Goal: Task Accomplishment & Management: Complete application form

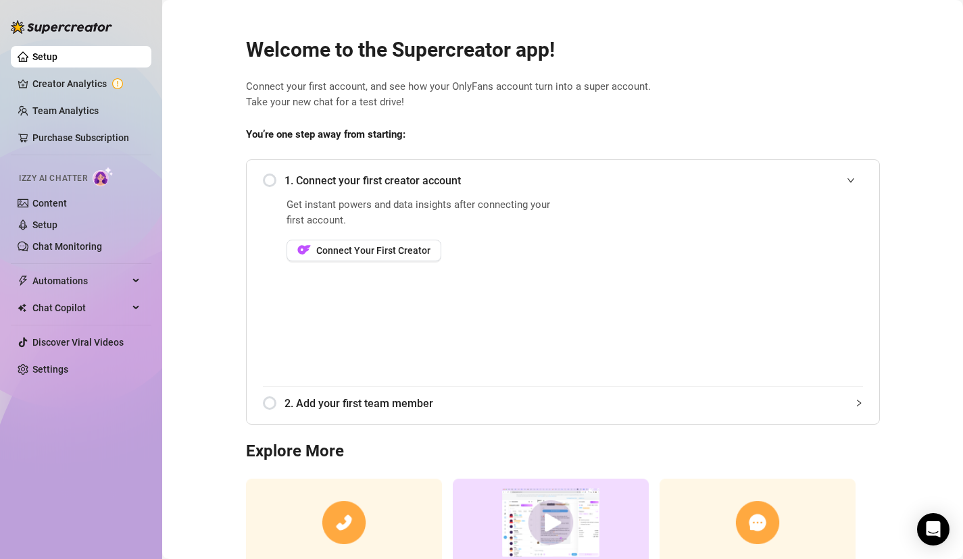
click at [272, 183] on div "1. Connect your first creator account" at bounding box center [563, 180] width 600 height 33
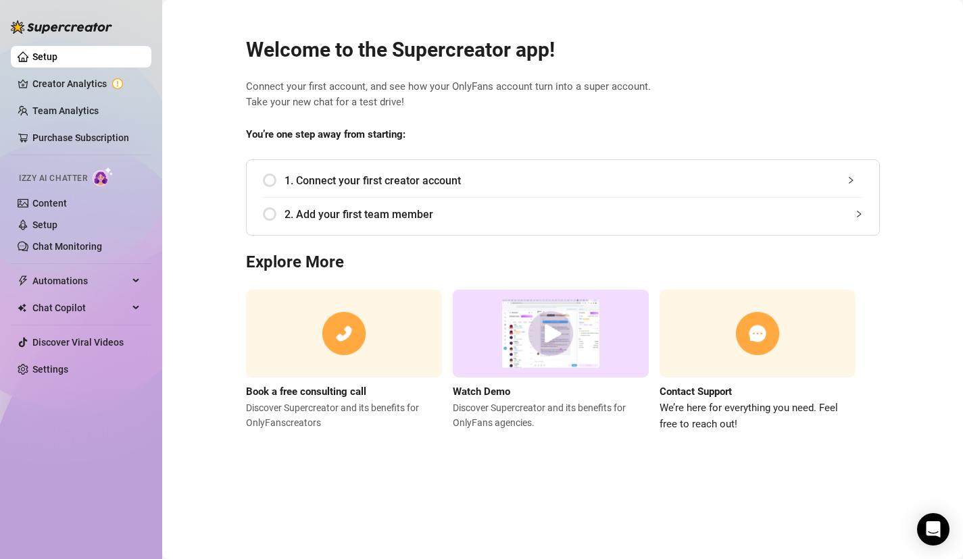
click at [275, 178] on div "1. Connect your first creator account" at bounding box center [563, 180] width 600 height 33
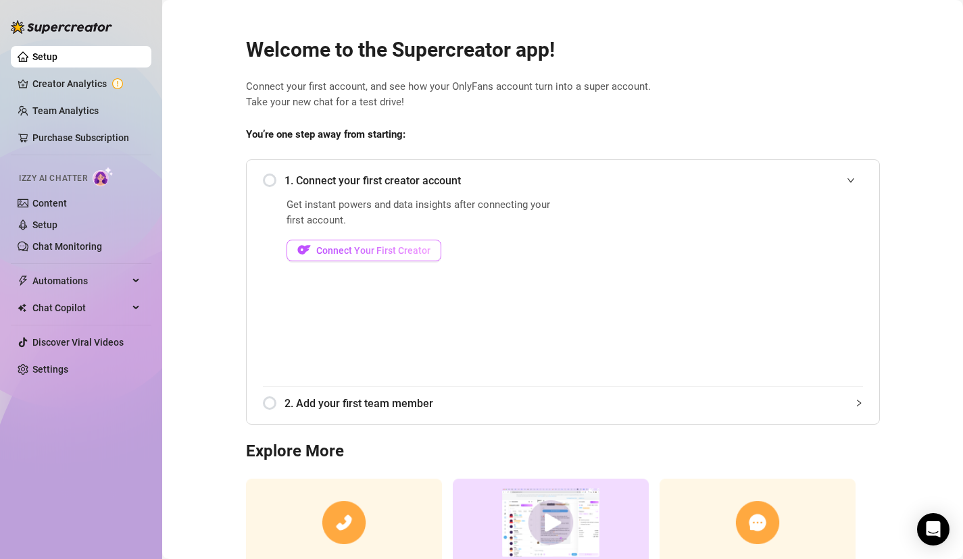
click at [351, 259] on button "Connect Your First Creator" at bounding box center [363, 251] width 155 height 22
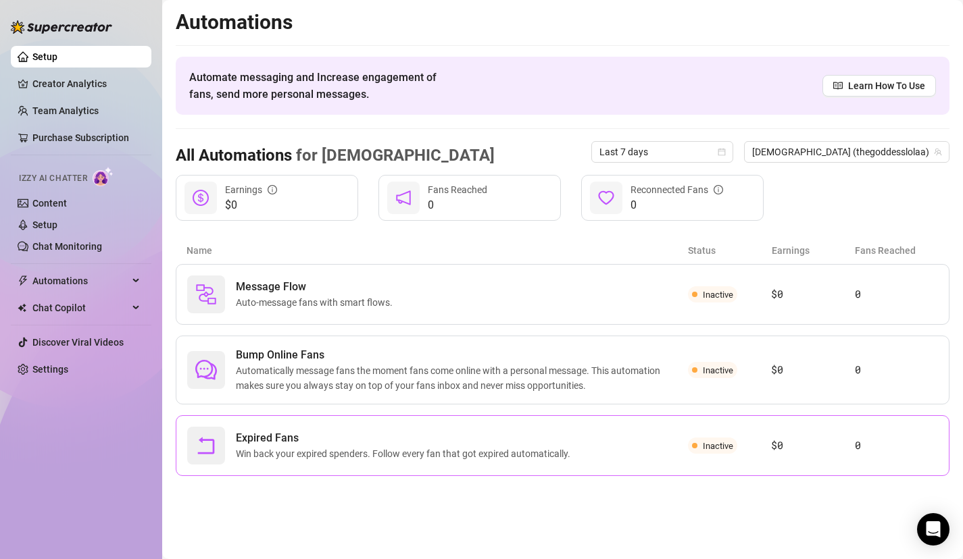
click at [709, 446] on span "Inactive" at bounding box center [718, 446] width 30 height 10
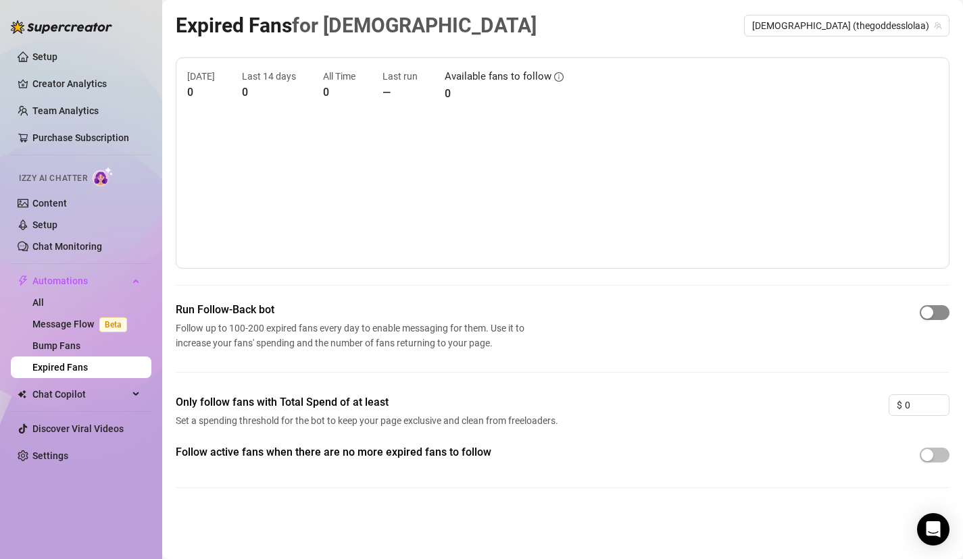
click at [938, 312] on span "button" at bounding box center [934, 312] width 30 height 15
click at [942, 459] on span "button" at bounding box center [934, 455] width 30 height 15
click at [84, 319] on link "Message Flow Beta" at bounding box center [82, 324] width 100 height 11
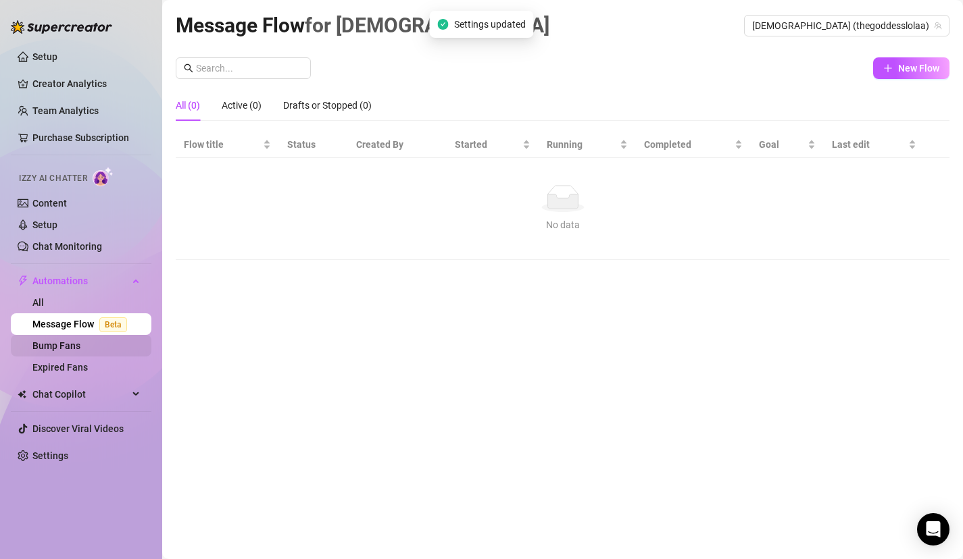
click at [74, 348] on link "Bump Fans" at bounding box center [56, 346] width 48 height 11
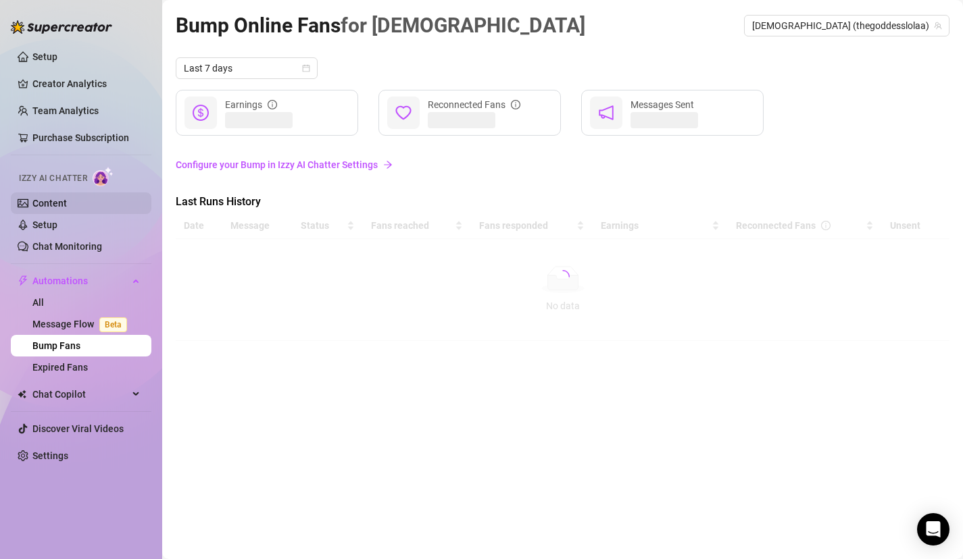
click at [66, 198] on link "Content" at bounding box center [49, 203] width 34 height 11
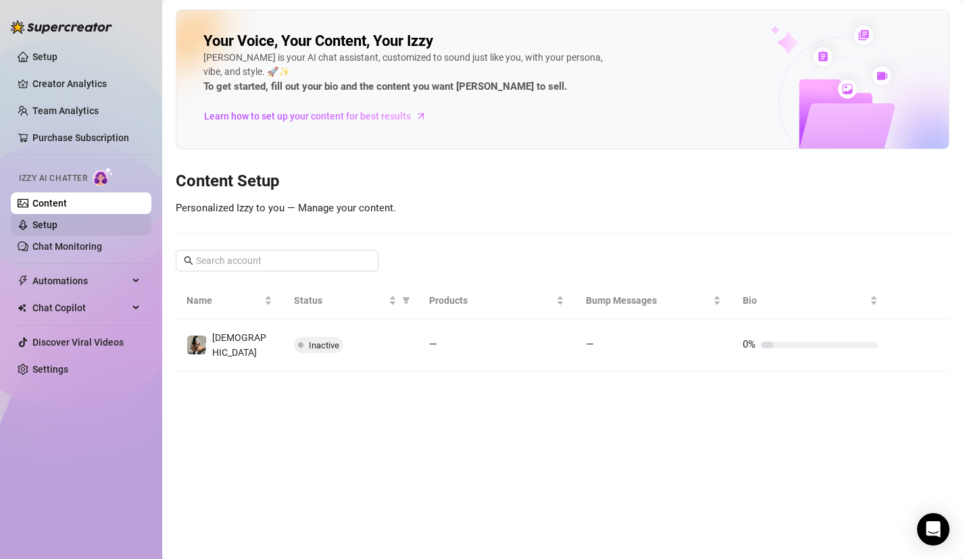
click at [57, 220] on link "Setup" at bounding box center [44, 225] width 25 height 11
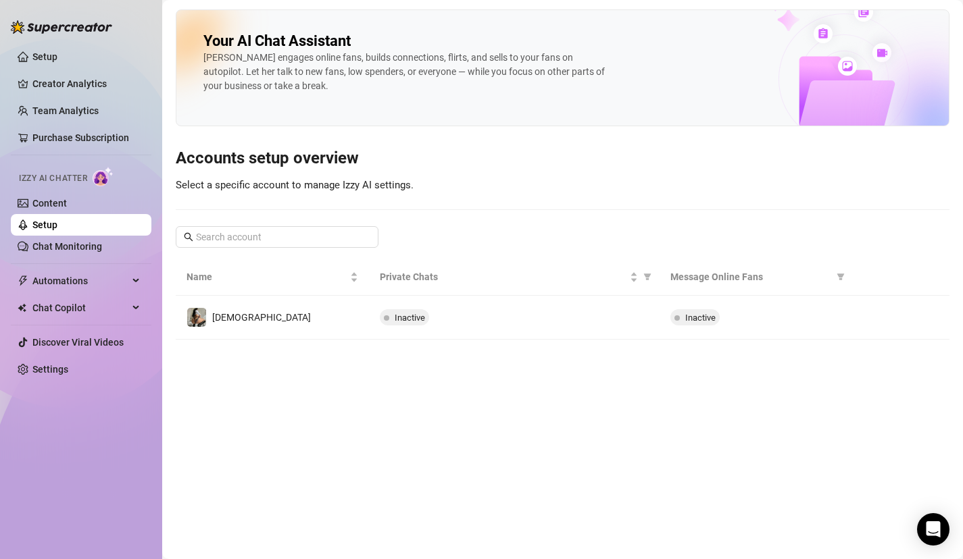
click at [57, 226] on link "Setup" at bounding box center [44, 225] width 25 height 11
click at [57, 230] on link "Setup" at bounding box center [44, 225] width 25 height 11
click at [102, 245] on link "Chat Monitoring" at bounding box center [67, 246] width 70 height 11
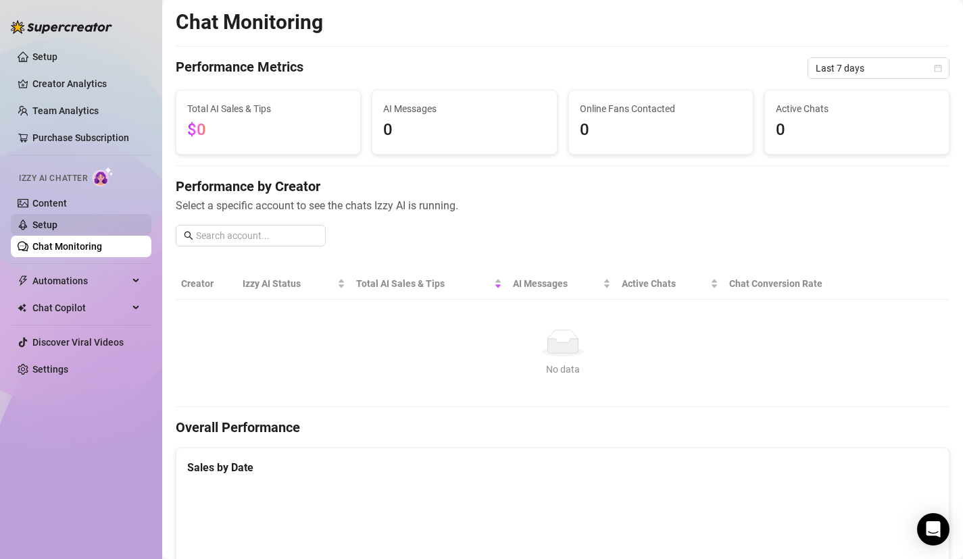
click at [57, 224] on link "Setup" at bounding box center [44, 225] width 25 height 11
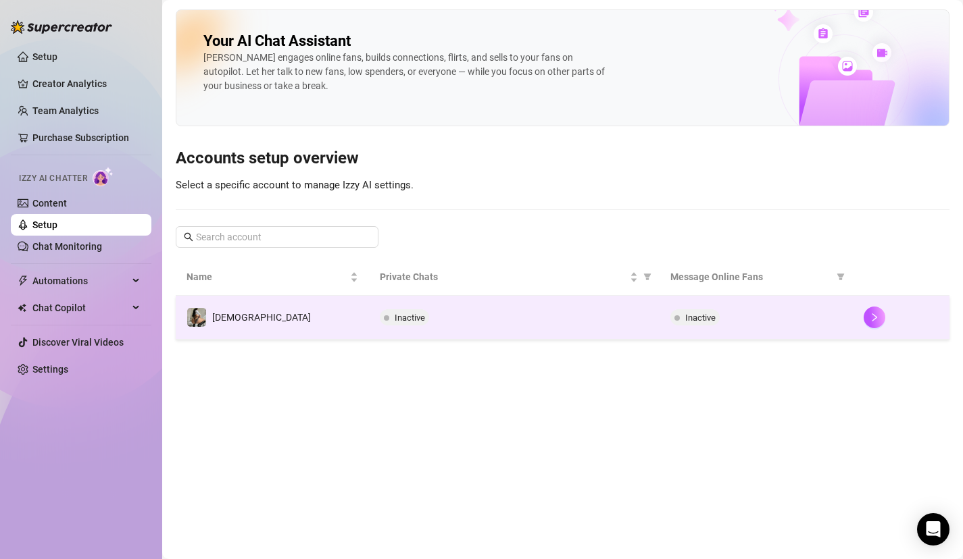
click at [201, 336] on td "[DEMOGRAPHIC_DATA]" at bounding box center [272, 318] width 193 height 44
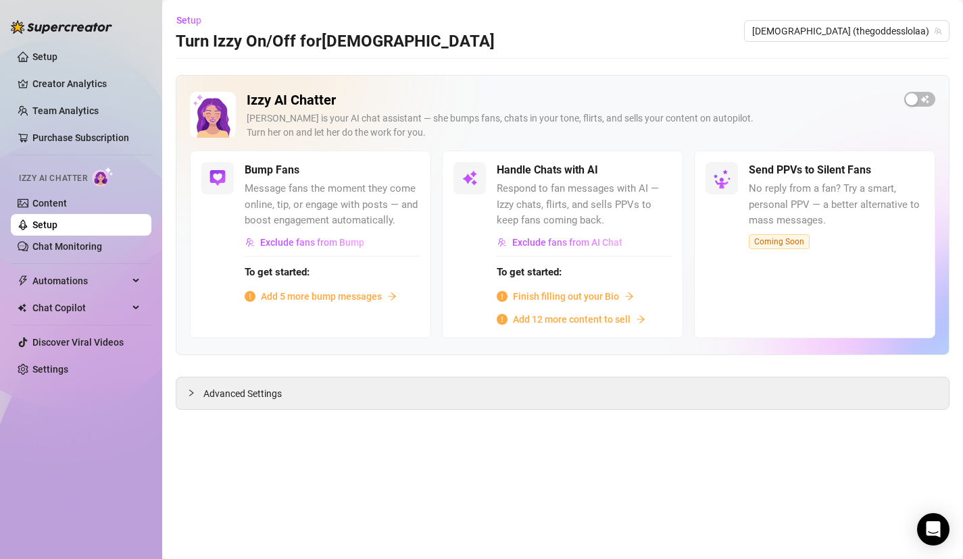
click at [579, 297] on span "Finish filling out your Bio" at bounding box center [566, 296] width 106 height 15
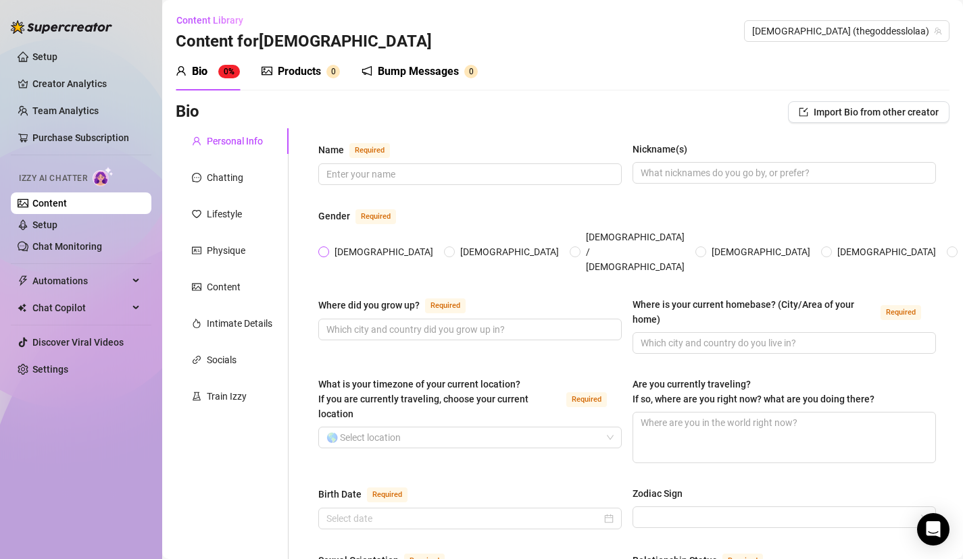
click at [341, 245] on span "[DEMOGRAPHIC_DATA]" at bounding box center [383, 252] width 109 height 15
click at [327, 249] on input "[DEMOGRAPHIC_DATA]" at bounding box center [324, 253] width 5 height 9
radio input "true"
click at [386, 186] on div "Name Required Nickname(s)" at bounding box center [626, 169] width 617 height 55
click at [389, 174] on input "Name Required" at bounding box center [468, 174] width 284 height 15
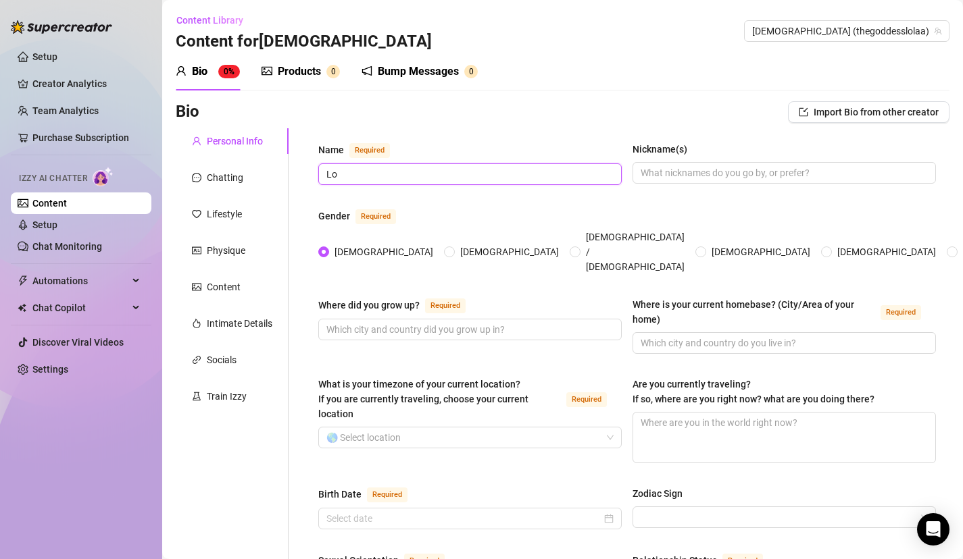
type input "L"
type input "Goddess [PERSON_NAME]"
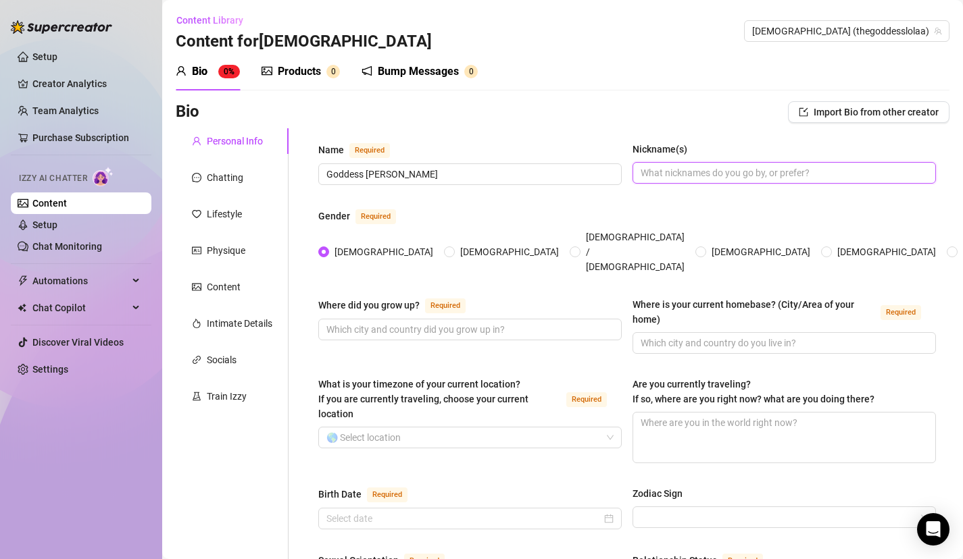
click at [690, 168] on input "Nickname(s)" at bounding box center [782, 173] width 284 height 15
type input "Lola"
click at [702, 332] on span at bounding box center [783, 343] width 303 height 22
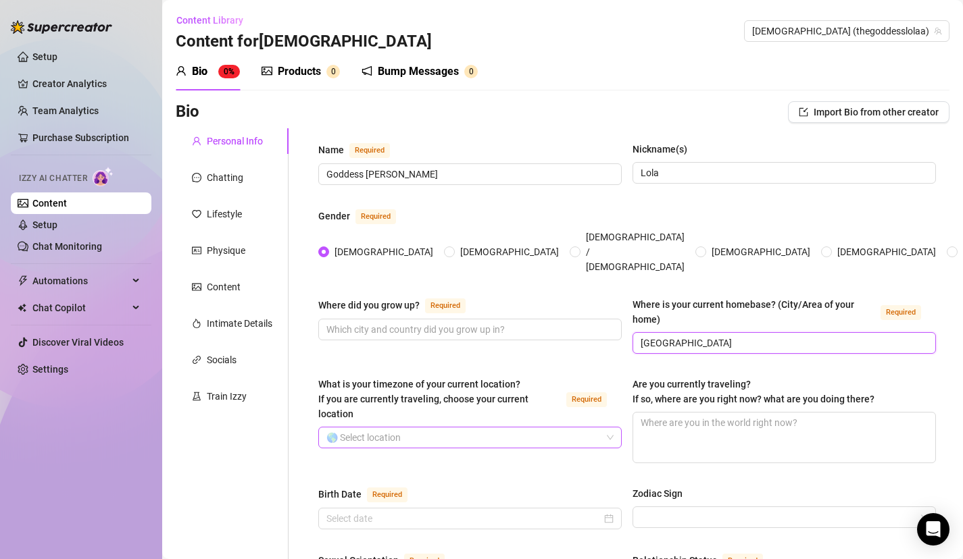
type input "[GEOGRAPHIC_DATA]"
click at [563, 428] on input "What is your timezone of your current location? If you are currently traveling,…" at bounding box center [463, 438] width 275 height 20
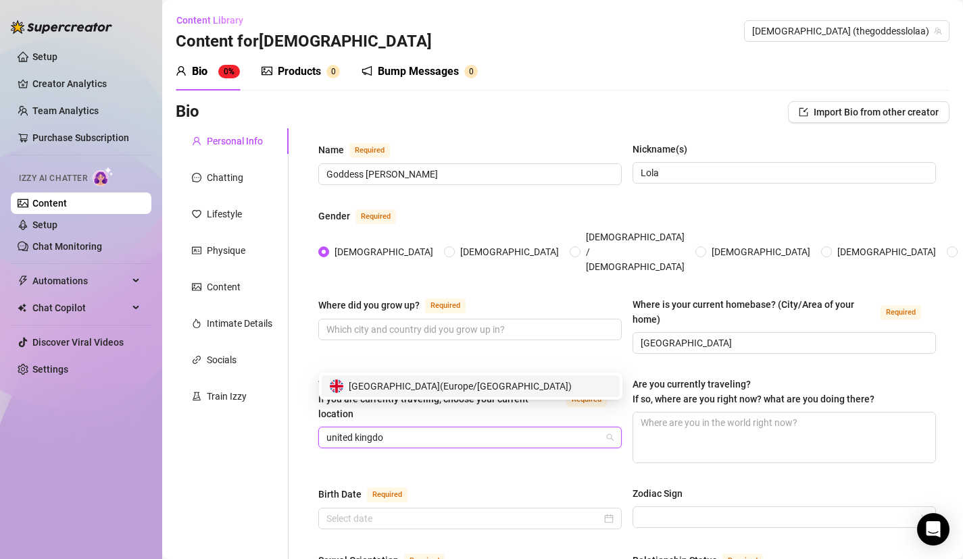
type input "[GEOGRAPHIC_DATA]"
click at [469, 384] on span "[GEOGRAPHIC_DATA] ( [GEOGRAPHIC_DATA]/[GEOGRAPHIC_DATA] )" at bounding box center [460, 386] width 223 height 15
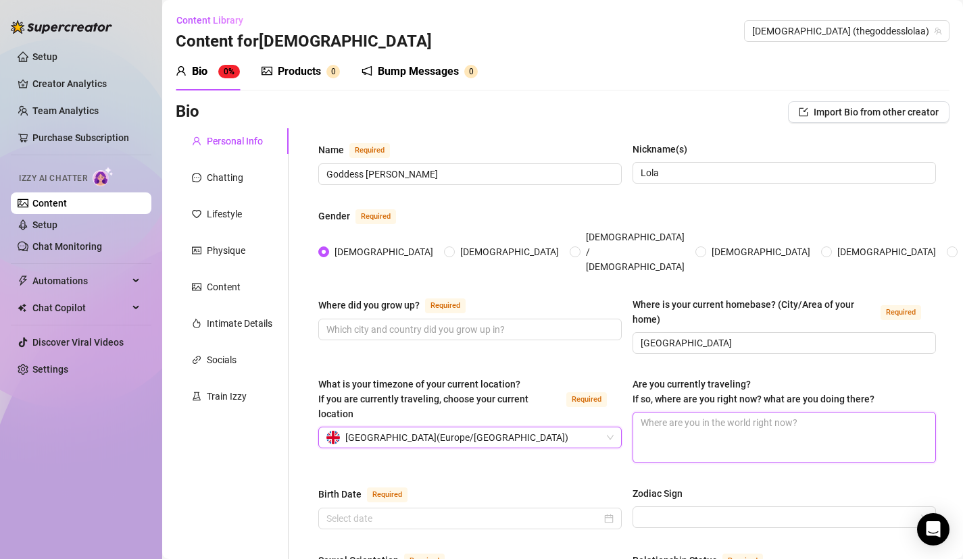
click at [699, 413] on textarea "Are you currently traveling? If so, where are you right now? what are you doing…" at bounding box center [784, 438] width 302 height 50
type textarea "N"
type textarea "No"
type textarea "Not"
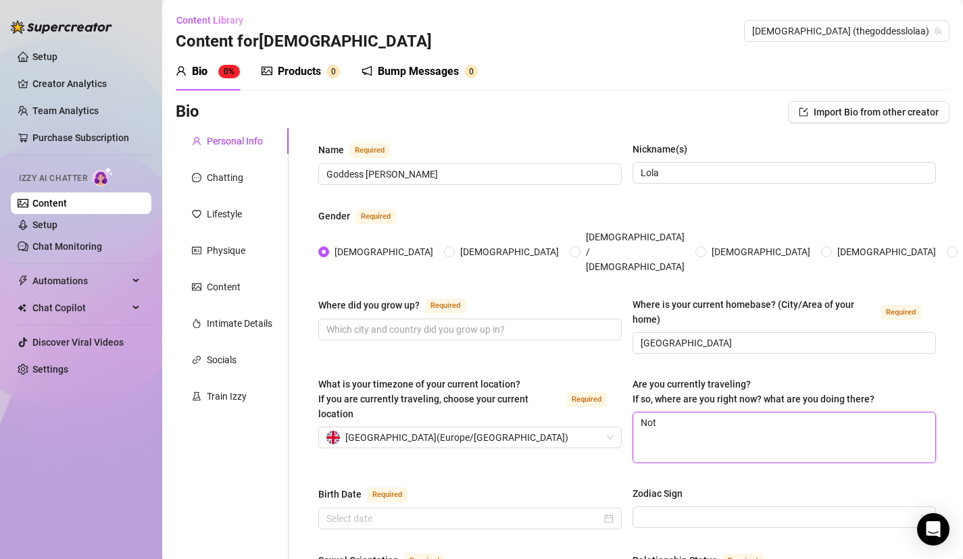
type textarea "Not t"
type textarea "Not tr"
type textarea "Not tra"
type textarea "Not trave"
type textarea "Not travel"
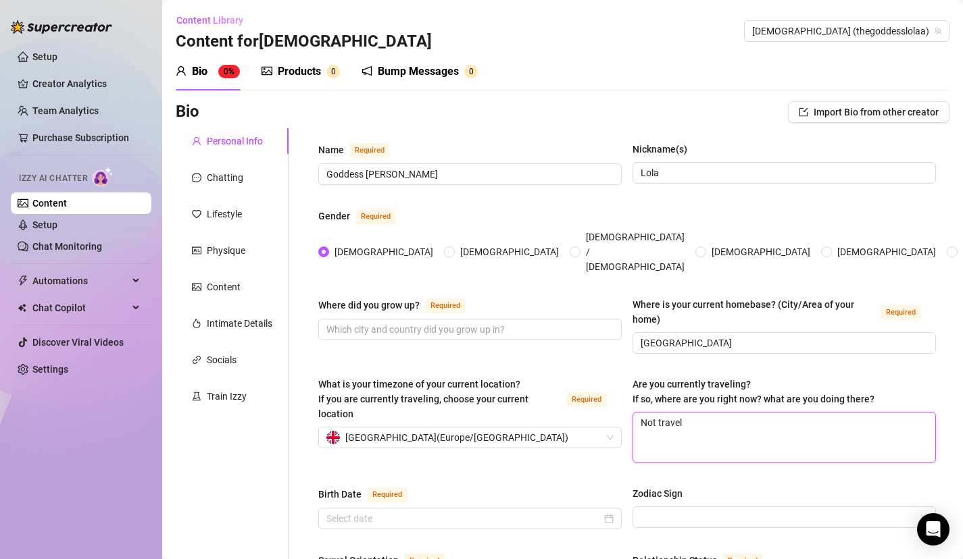
type textarea "Not travell"
type textarea "Not travelli"
type textarea "Not travellin"
type textarea "Not travelling"
type textarea "Not travelling,"
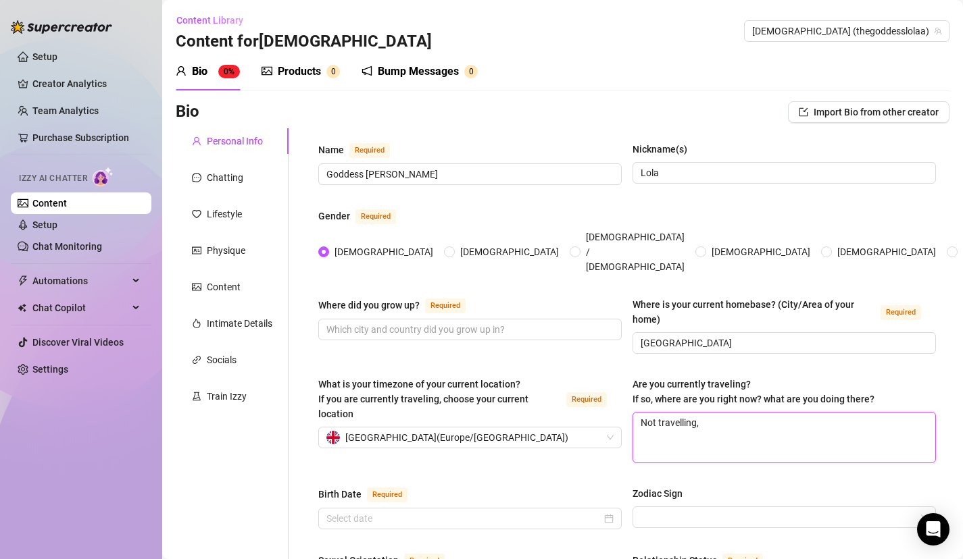
type textarea "Not travelling,"
type textarea "Not travelling, I"
type textarea "Not travelling, I'"
type textarea "Not travelling, I'm"
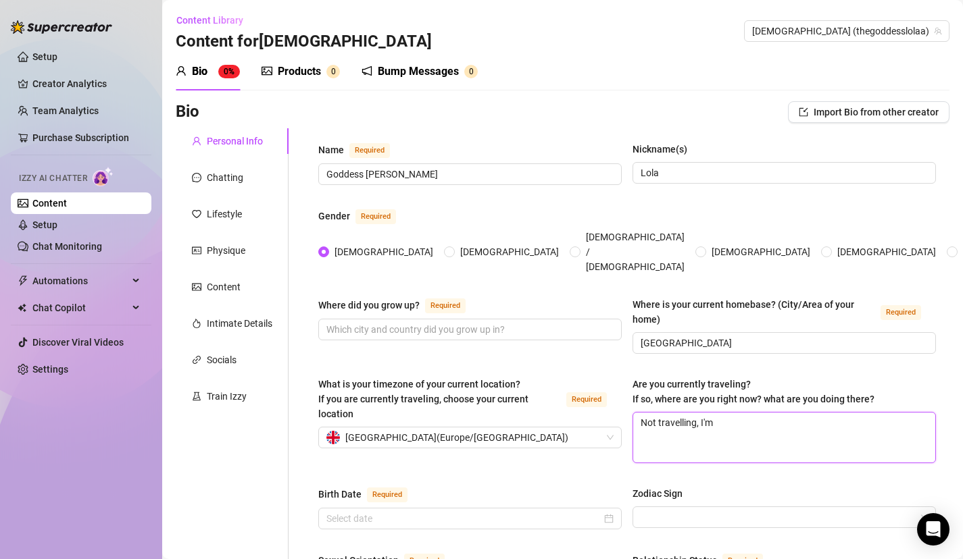
type textarea "Not travelling, I'm i"
type textarea "Not travelling, I'm in"
type textarea "Not travelling, I'm in h"
type textarea "Not travelling, I'm in ht"
type textarea "Not travelling, I'm in hte"
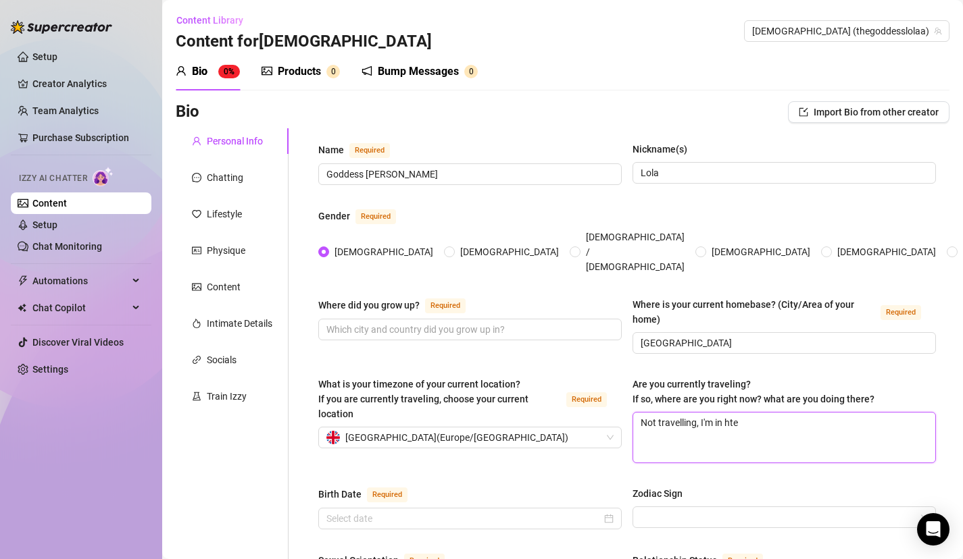
type textarea "Not travelling, I'm in hte"
type textarea "Not travelling, I'm in ht"
type textarea "Not travelling, I'm in h"
type textarea "Not travelling, I'm in"
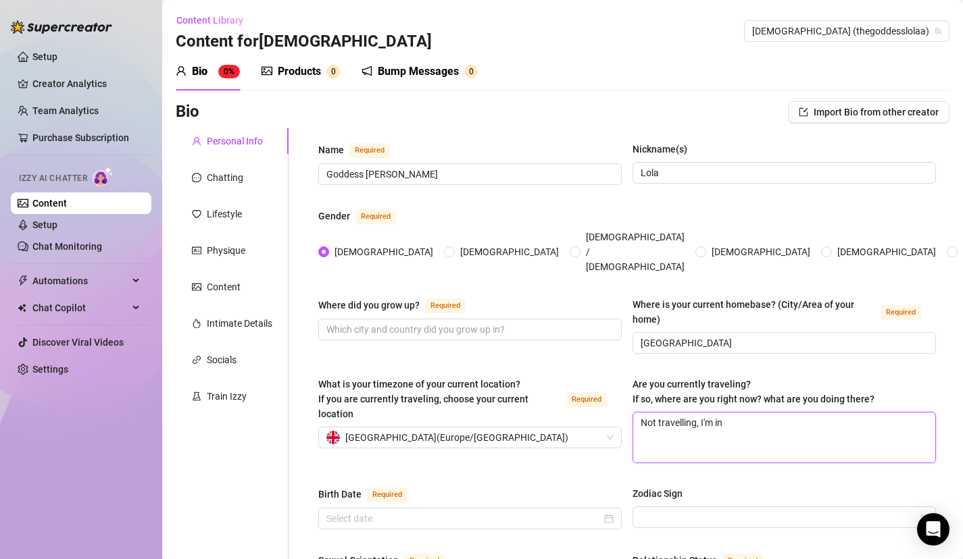
type textarea "Not travelling, I'm in t"
type textarea "Not travelling, I'm in the"
type textarea "Not travelling, I'm in the U"
type textarea "Not travelling, I'm in the [GEOGRAPHIC_DATA]"
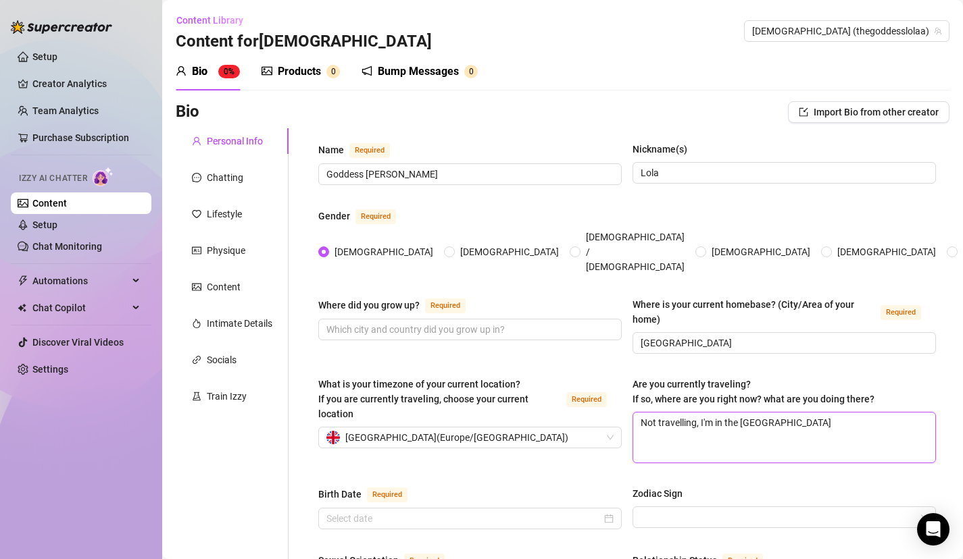
type textarea "Not travelling, I'm in the [GEOGRAPHIC_DATA]"
type textarea "Not travelling, I'm in the [GEOGRAPHIC_DATA] b"
type textarea "Not travelling, I'm in the [GEOGRAPHIC_DATA] bu"
type textarea "Not travelling, I'm in the [GEOGRAPHIC_DATA] but"
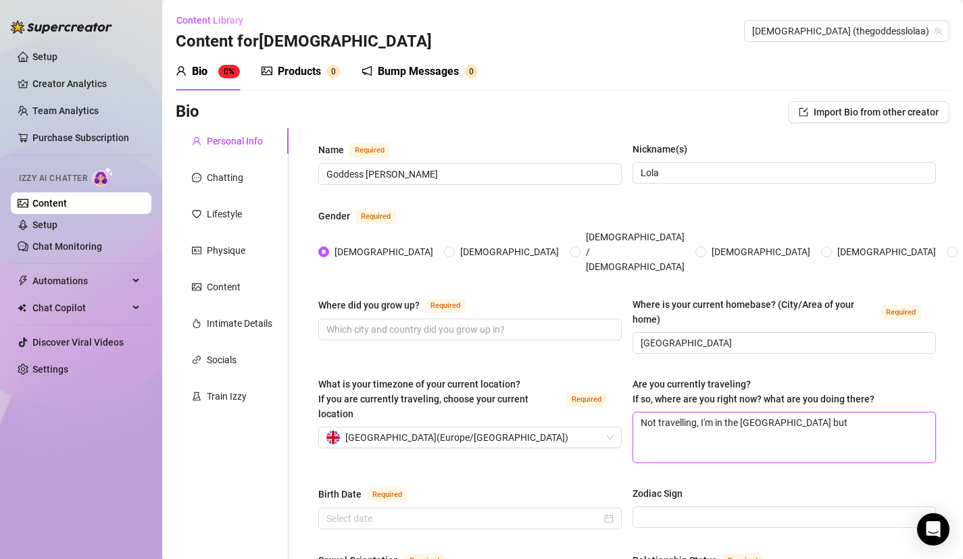
type textarea "Not travelling, I'm in the [GEOGRAPHIC_DATA] but w"
type textarea "Not travelling, I'm in the [GEOGRAPHIC_DATA] but wi"
type textarea "Not travelling, I'm in the [GEOGRAPHIC_DATA] but wil"
type textarea "Not travelling, I'm in the [GEOGRAPHIC_DATA] but will"
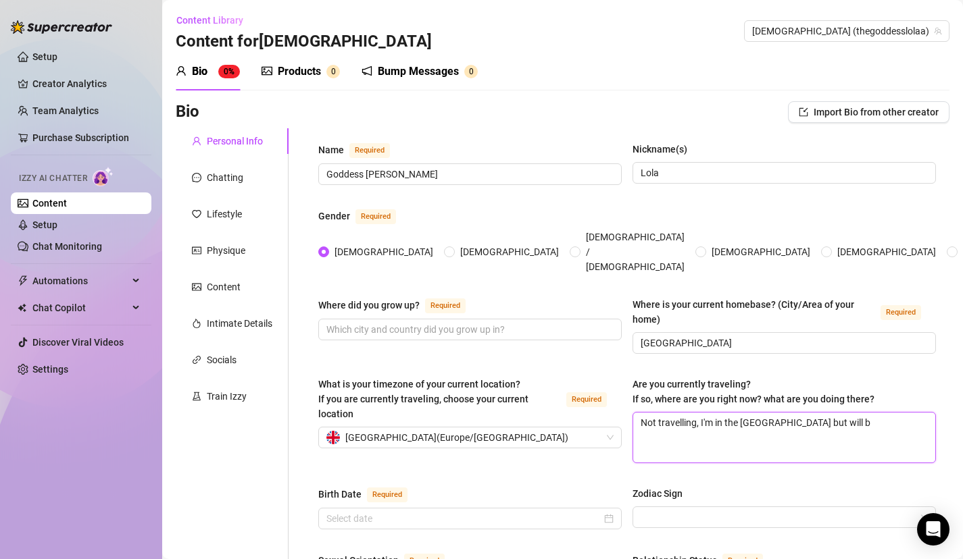
type textarea "Not travelling, I'm in the [GEOGRAPHIC_DATA] but will be"
type textarea "Not travelling, I'm in the [GEOGRAPHIC_DATA] but will be g"
type textarea "Not travelling, I'm in the [GEOGRAPHIC_DATA] but will be go"
type textarea "Not travelling, I'm in the [GEOGRAPHIC_DATA] but will be goi"
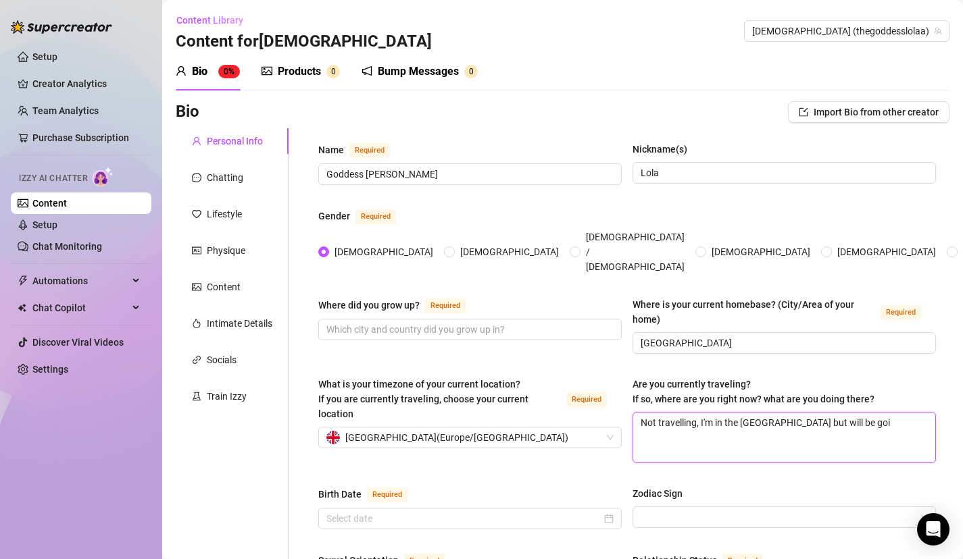
type textarea "Not travelling, I'm in the [GEOGRAPHIC_DATA] but will be goin"
type textarea "Not travelling, I'm in the [GEOGRAPHIC_DATA] but will be going"
type textarea "Not travelling, I'm in the [GEOGRAPHIC_DATA] but will be goingo"
type textarea "Not travelling, I'm in the [GEOGRAPHIC_DATA] but will be goingo n"
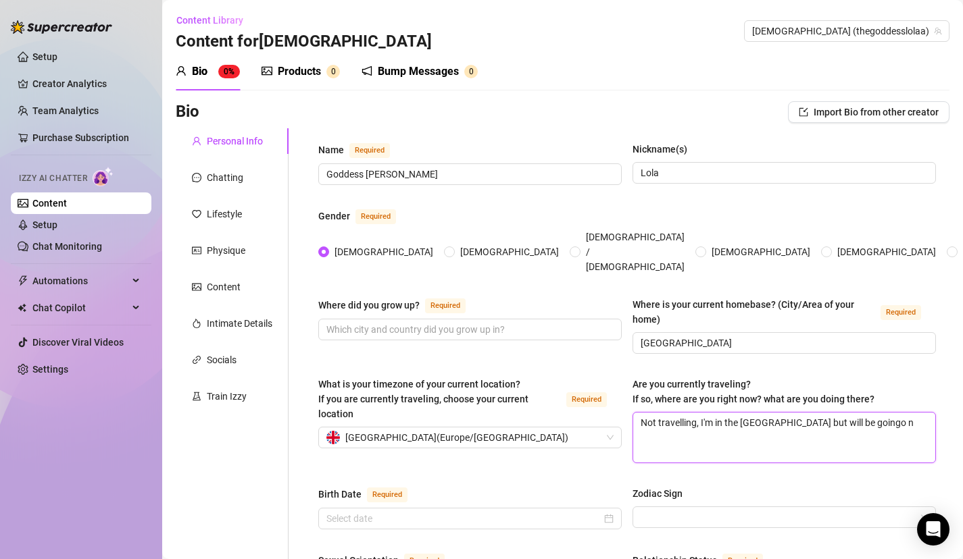
type textarea "Not travelling, I'm in the [GEOGRAPHIC_DATA] but will be goingo"
type textarea "Not travelling, I'm in the [GEOGRAPHIC_DATA] but will be going"
type textarea "Not travelling, I'm in the [GEOGRAPHIC_DATA] but will be going o"
type textarea "Not travelling, I'm in the [GEOGRAPHIC_DATA] but will be going on"
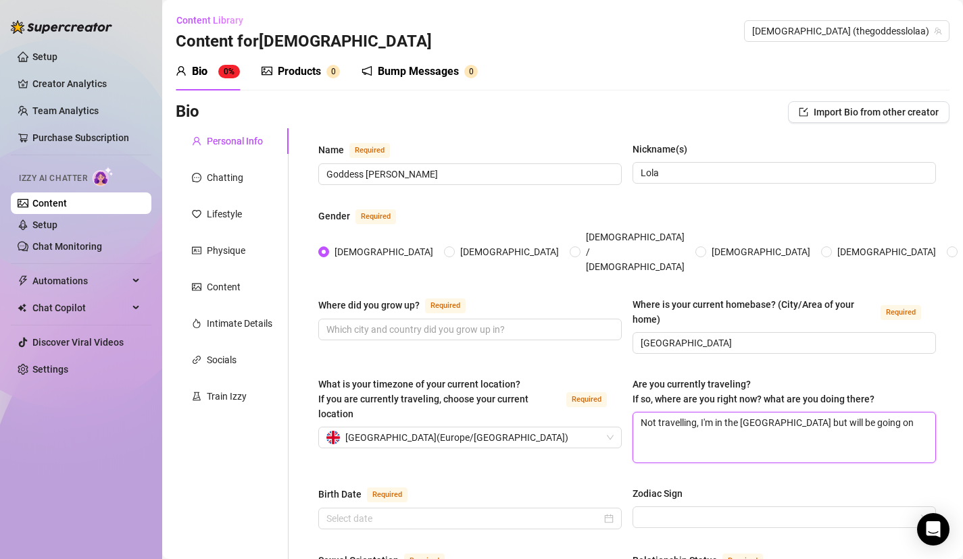
type textarea "Not travelling, I'm in the [GEOGRAPHIC_DATA] but will be going on"
type textarea "Not travelling, I'm in the [GEOGRAPHIC_DATA] but will be going on h"
type textarea "Not travelling, I'm in the [GEOGRAPHIC_DATA] but will be going on ho"
type textarea "Not travelling, I'm in the [GEOGRAPHIC_DATA] but will be going on hol"
type textarea "Not travelling, I'm in the [GEOGRAPHIC_DATA] but will be going on [DATE]"
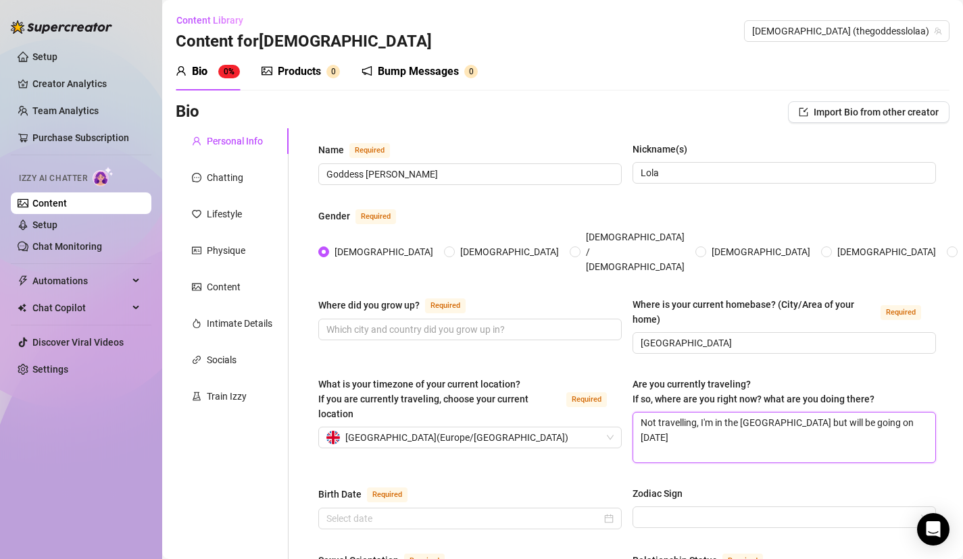
type textarea "Not travelling, I'm in the [GEOGRAPHIC_DATA] but will be going on holid"
type textarea "Not travelling, I'm in the [GEOGRAPHIC_DATA] but will be going on [GEOGRAPHIC_D…"
type textarea "Not travelling, I'm in the [GEOGRAPHIC_DATA] but will be going on holiday"
type textarea "Not travelling, I'm in the [GEOGRAPHIC_DATA] but will be going on holiday s"
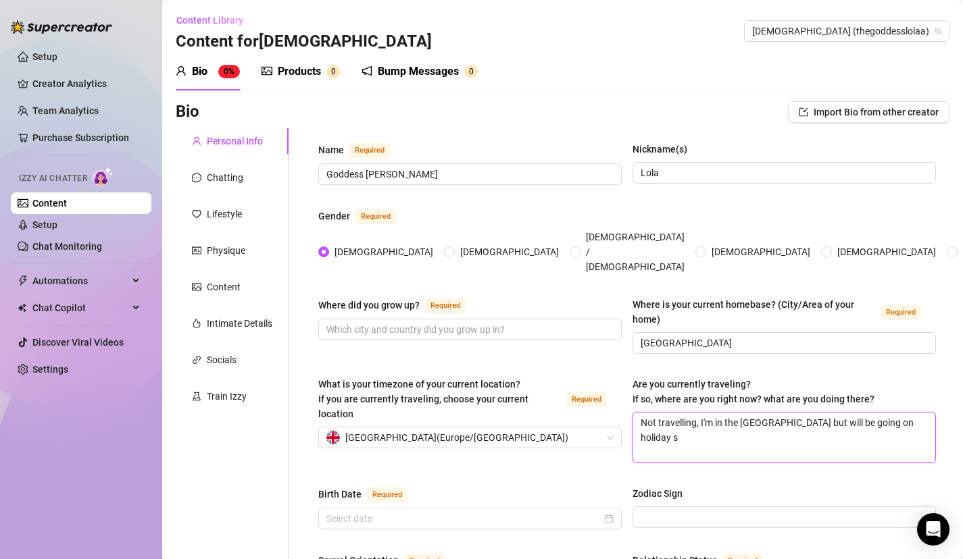
type textarea "Not travelling, I'm in the [GEOGRAPHIC_DATA] but will be going on holiday so"
type textarea "Not travelling, I'm in the [GEOGRAPHIC_DATA] but will be going on holiday soo"
type textarea "Not travelling, I'm in the [GEOGRAPHIC_DATA] but will be going on holiday soon"
click at [733, 507] on input "Zodiac Sign" at bounding box center [777, 517] width 275 height 20
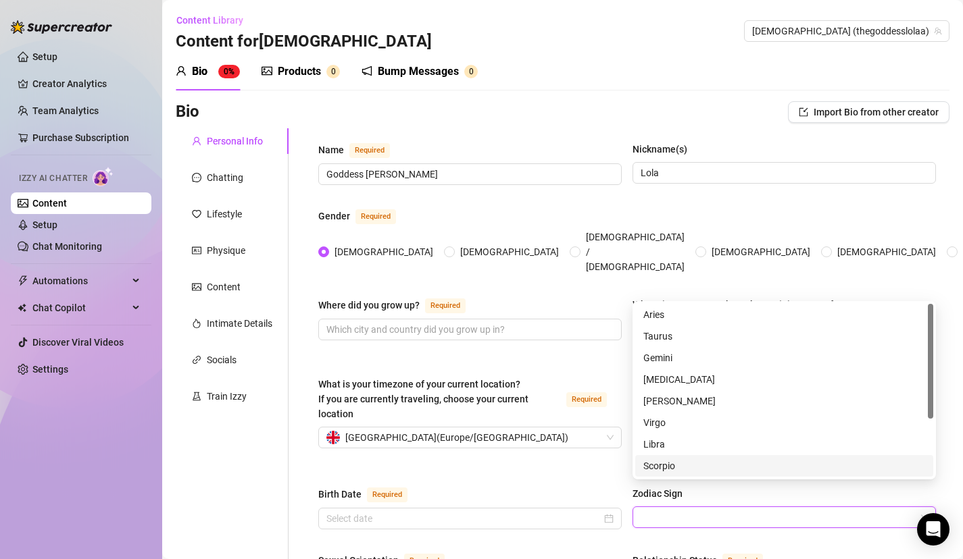
click at [720, 468] on div "Scorpio" at bounding box center [784, 466] width 282 height 15
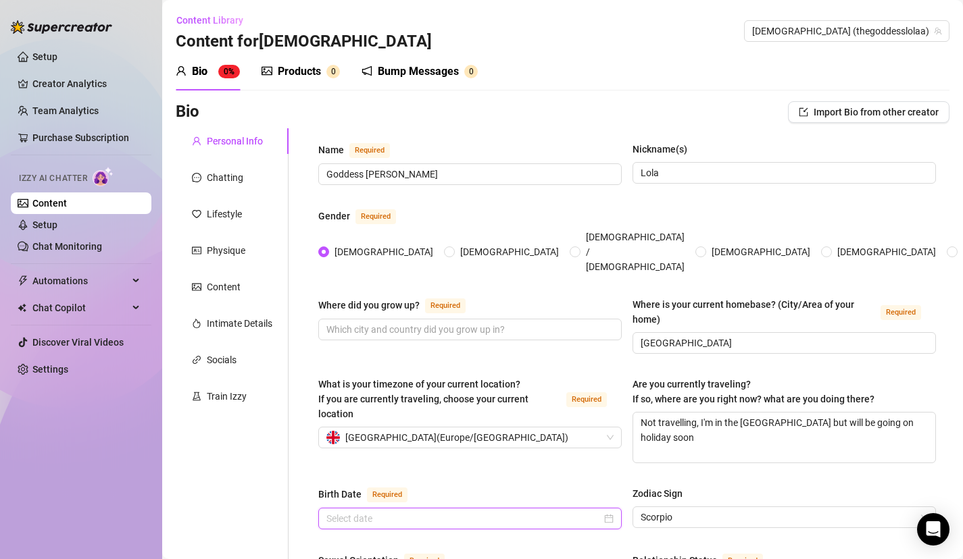
click at [581, 511] on input "Birth Date Required" at bounding box center [463, 518] width 275 height 15
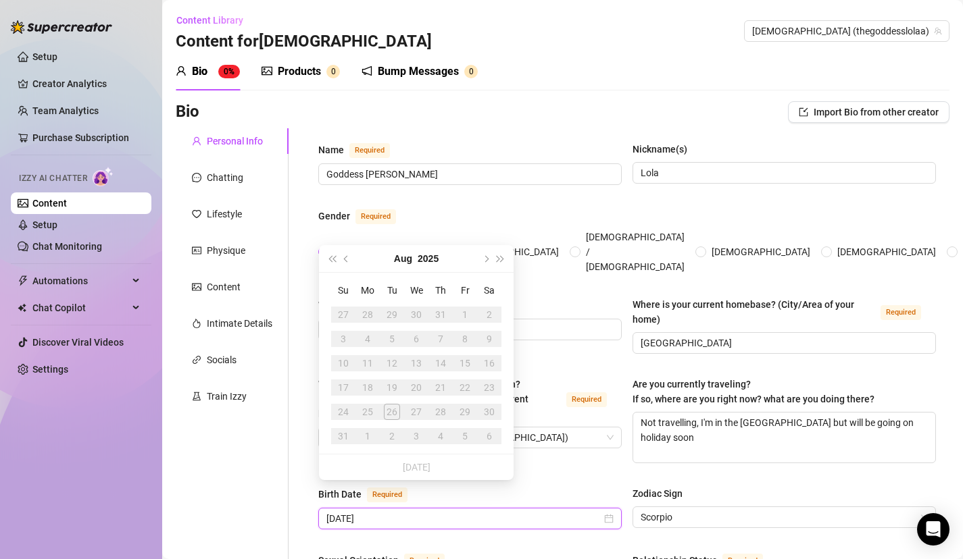
type input "[DATE]"
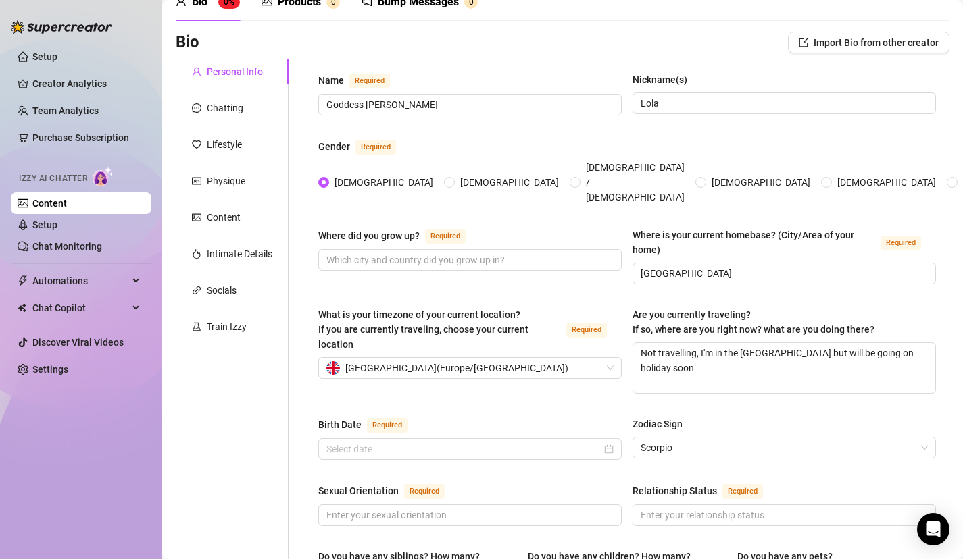
scroll to position [81, 0]
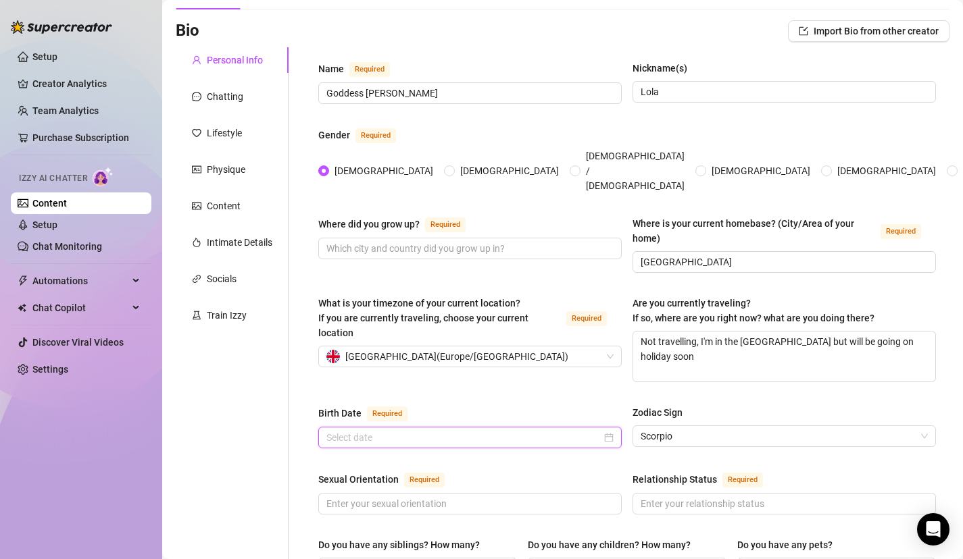
click at [583, 430] on input "Birth Date Required" at bounding box center [463, 437] width 275 height 15
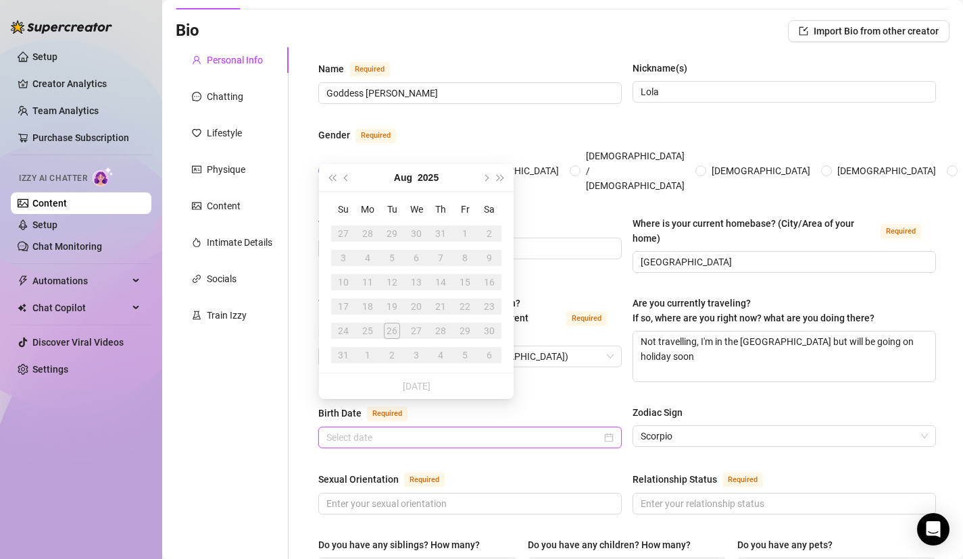
click at [605, 430] on div at bounding box center [469, 437] width 287 height 15
click at [331, 180] on span "Last year (Control + left)" at bounding box center [331, 177] width 7 height 7
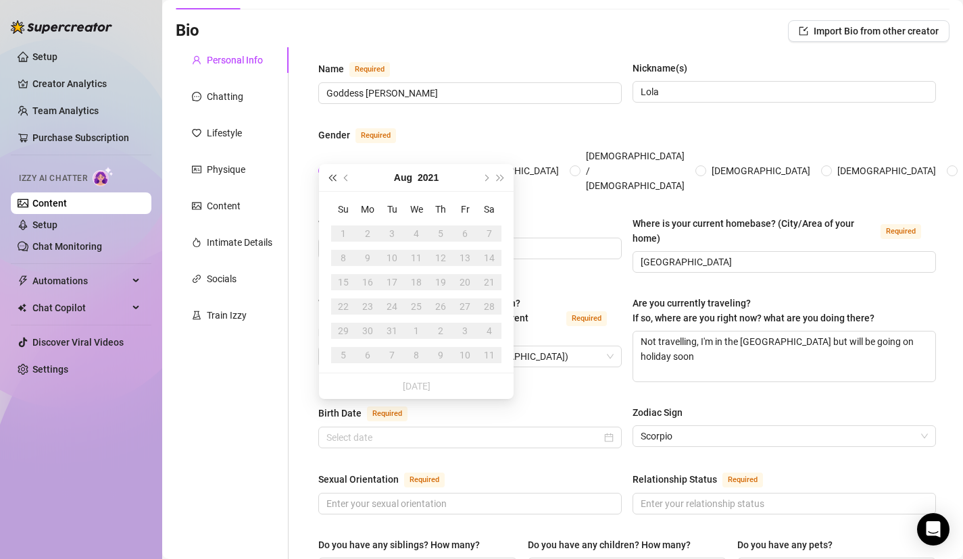
click at [331, 180] on span "Last year (Control + left)" at bounding box center [331, 177] width 7 height 7
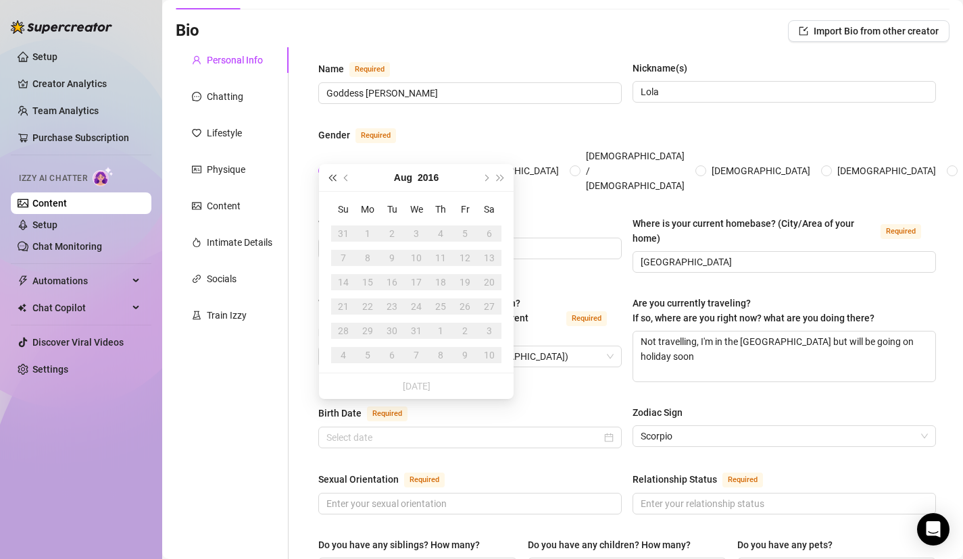
click at [331, 180] on span "Last year (Control + left)" at bounding box center [331, 177] width 7 height 7
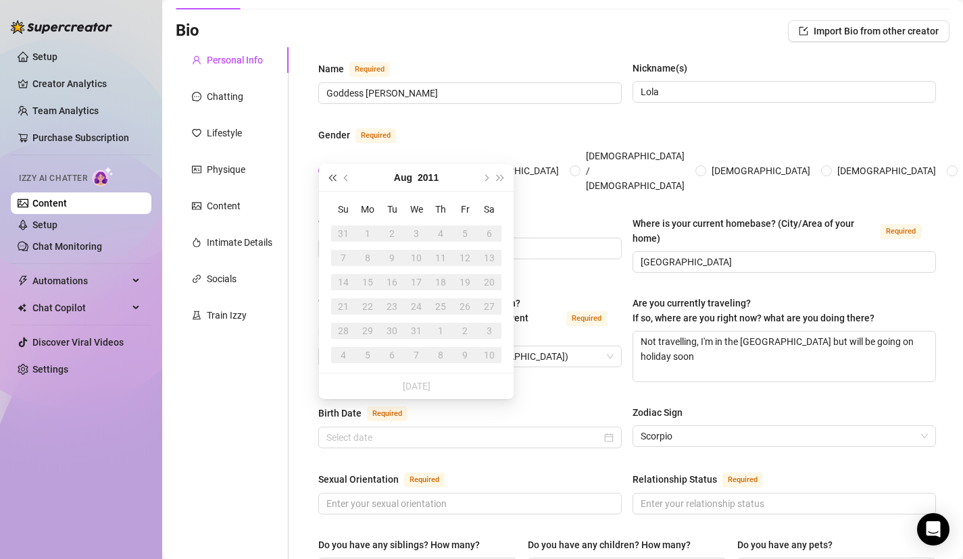
click at [331, 180] on span "Last year (Control + left)" at bounding box center [331, 177] width 7 height 7
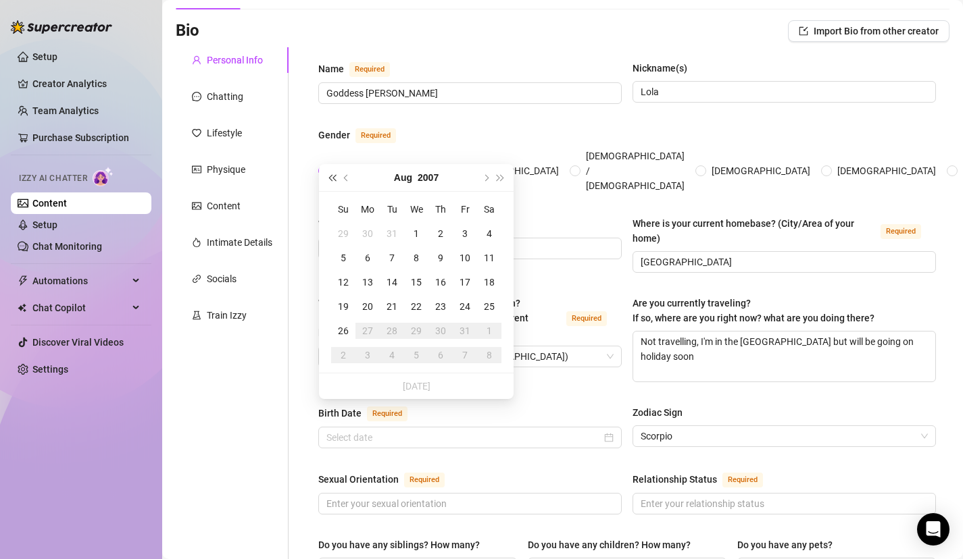
click at [331, 180] on span "Last year (Control + left)" at bounding box center [331, 177] width 7 height 7
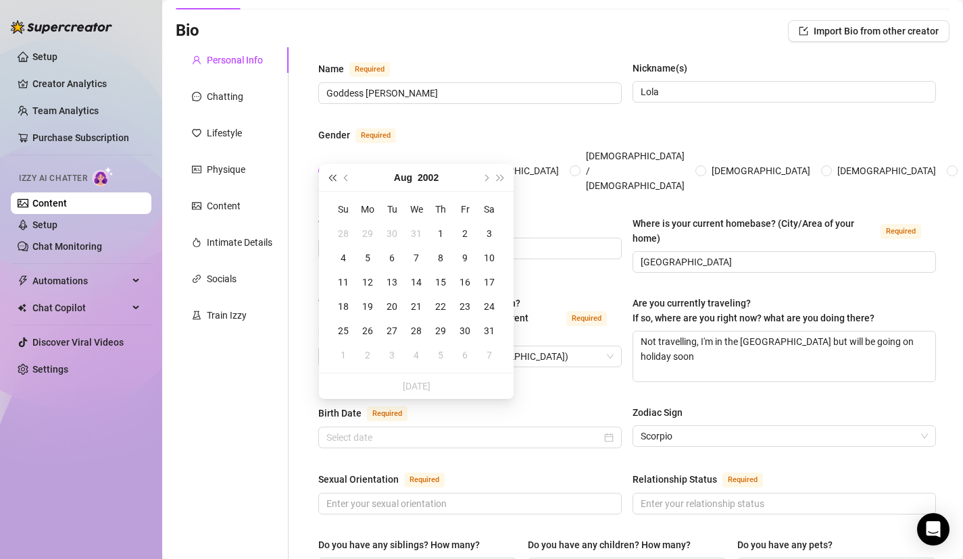
click at [331, 180] on span "Last year (Control + left)" at bounding box center [331, 177] width 7 height 7
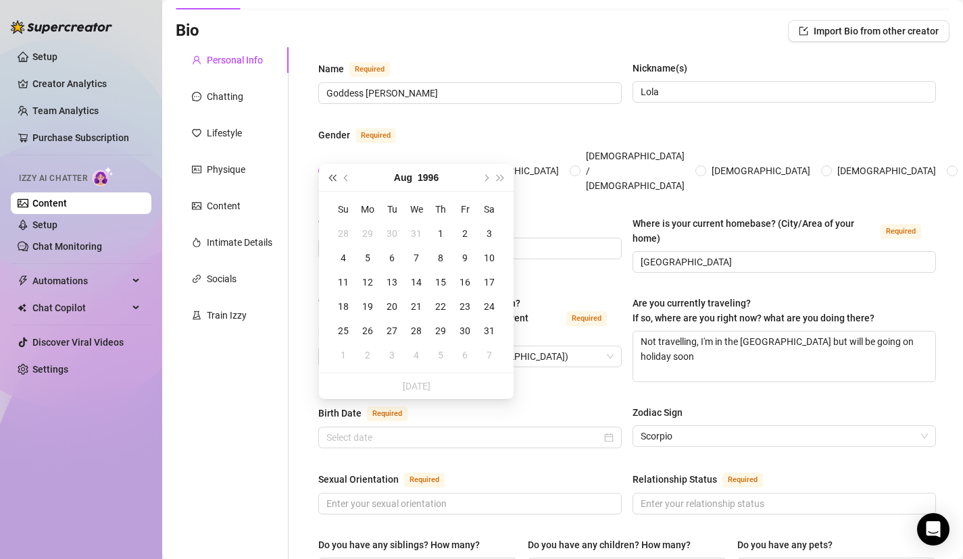
click at [331, 180] on span "Last year (Control + left)" at bounding box center [331, 177] width 7 height 7
type input "[DATE]"
click at [490, 176] on button "Next month (PageDown)" at bounding box center [485, 177] width 15 height 27
click at [490, 180] on button "Next month (PageDown)" at bounding box center [485, 177] width 15 height 27
type input "[DATE]"
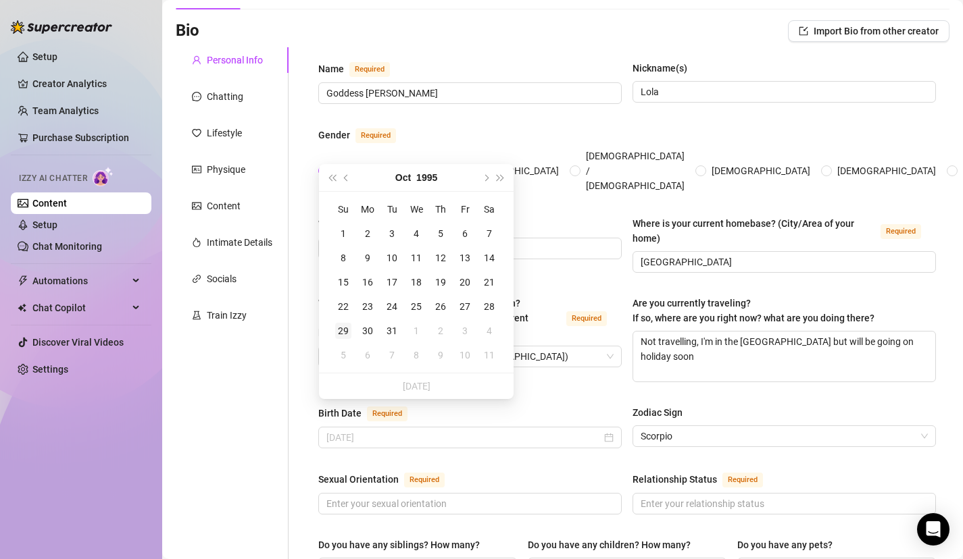
click at [351, 332] on td "29" at bounding box center [343, 331] width 24 height 24
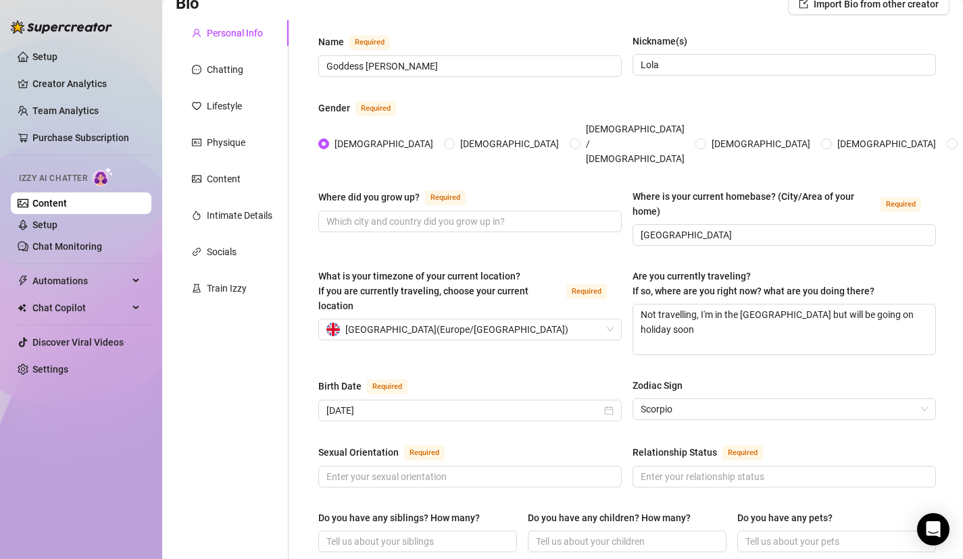
scroll to position [135, 0]
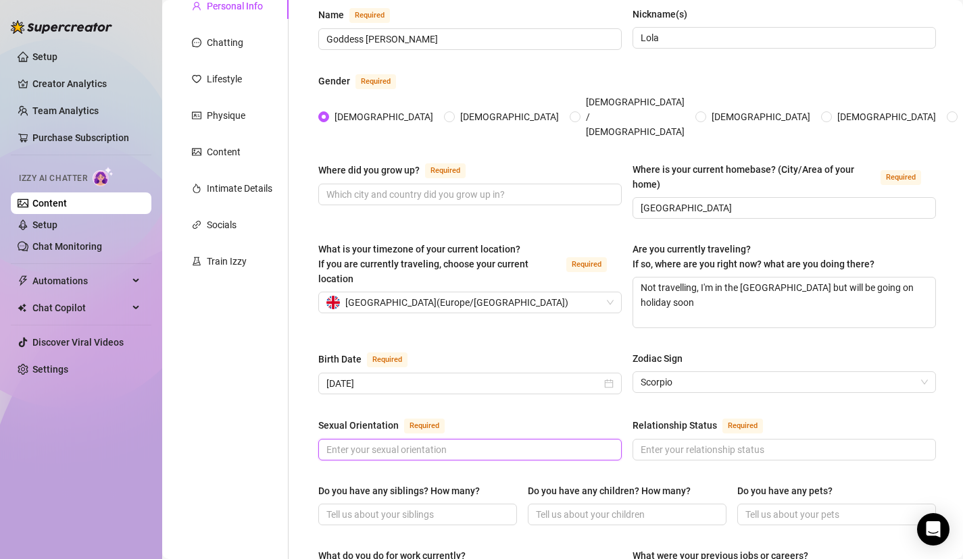
click at [549, 443] on input "Sexual Orientation Required" at bounding box center [468, 450] width 284 height 15
type input "[DEMOGRAPHIC_DATA]"
click at [725, 419] on span "Required" at bounding box center [742, 426] width 41 height 15
click at [725, 443] on input "Relationship Status Required" at bounding box center [782, 450] width 284 height 15
click at [730, 438] on div "Sexual Orientation Required [DEMOGRAPHIC_DATA] Relationship Status Required" at bounding box center [626, 445] width 617 height 55
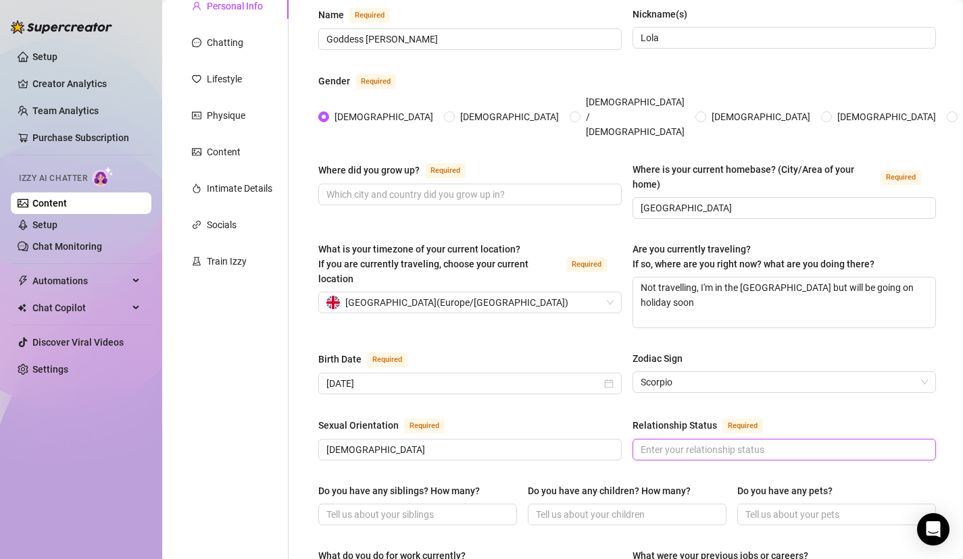
click at [721, 443] on input "Relationship Status Required" at bounding box center [782, 450] width 284 height 15
type input "b"
type input "i have a boyfriend"
click at [520, 484] on div "Do you have any siblings? How many? Do you have any children? How many? Do you …" at bounding box center [626, 511] width 617 height 54
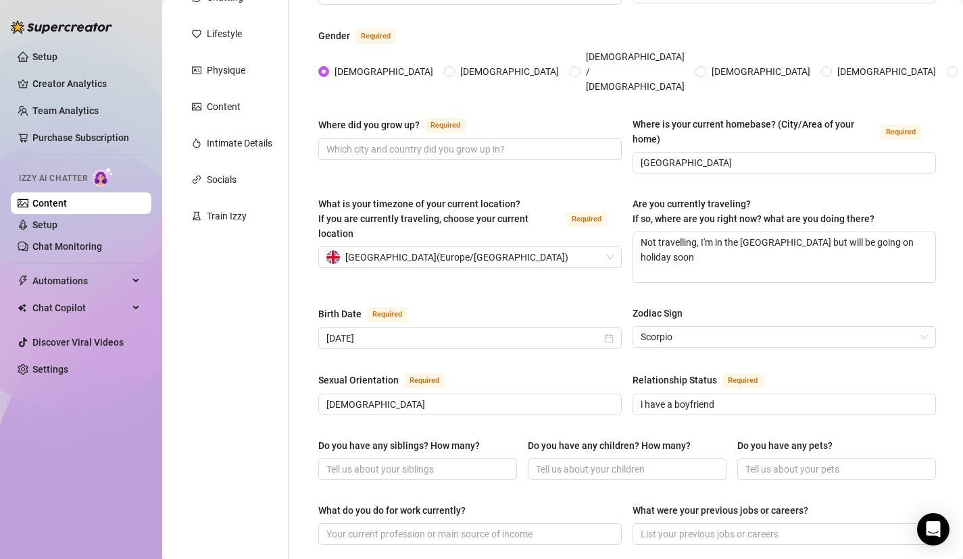
scroll to position [189, 0]
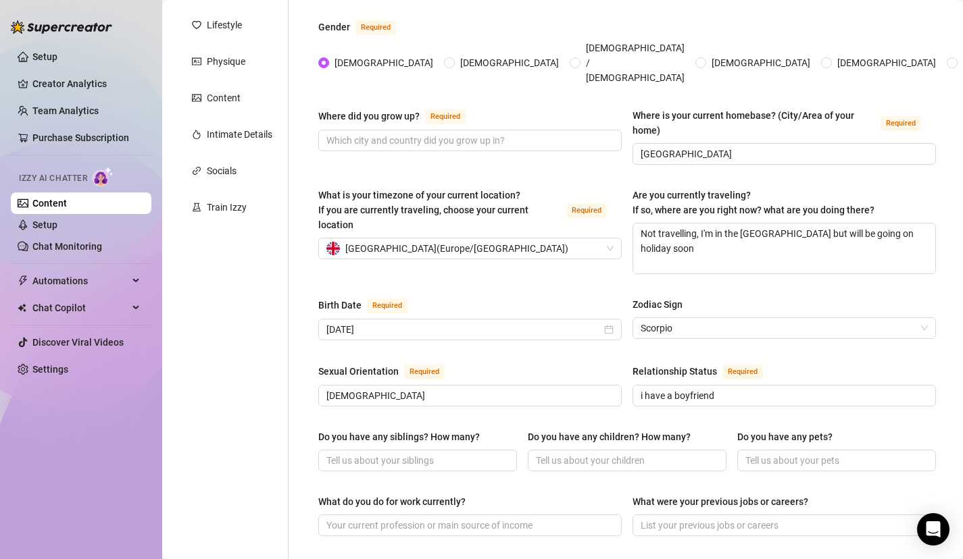
click at [770, 447] on div "Do you have any siblings? How many? Do you have any children? How many? Do you …" at bounding box center [626, 457] width 617 height 54
click at [771, 453] on input "Do you have any pets?" at bounding box center [835, 460] width 180 height 15
type input "1 cat"
click at [539, 518] on input "What do you do for work currently?" at bounding box center [468, 525] width 284 height 15
type input "dominatrix"
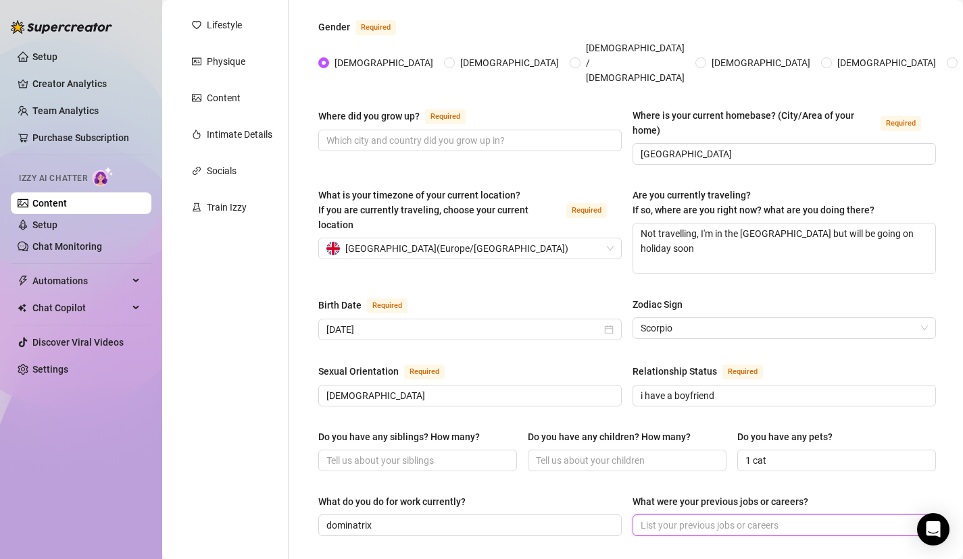
click at [771, 518] on input "What were your previous jobs or careers?" at bounding box center [782, 525] width 284 height 15
click at [770, 495] on div "What were your previous jobs or careers?" at bounding box center [720, 502] width 176 height 15
click at [770, 518] on input "What were your previous jobs or careers?" at bounding box center [782, 525] width 284 height 15
click at [762, 518] on input "What were your previous jobs or careers?" at bounding box center [782, 525] width 284 height 15
type input "law lecturer"
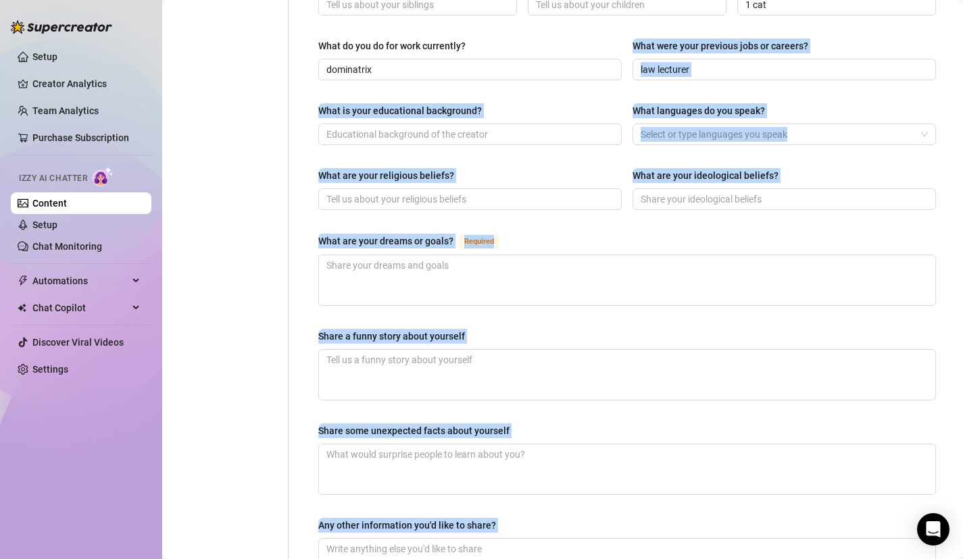
scroll to position [771, 0]
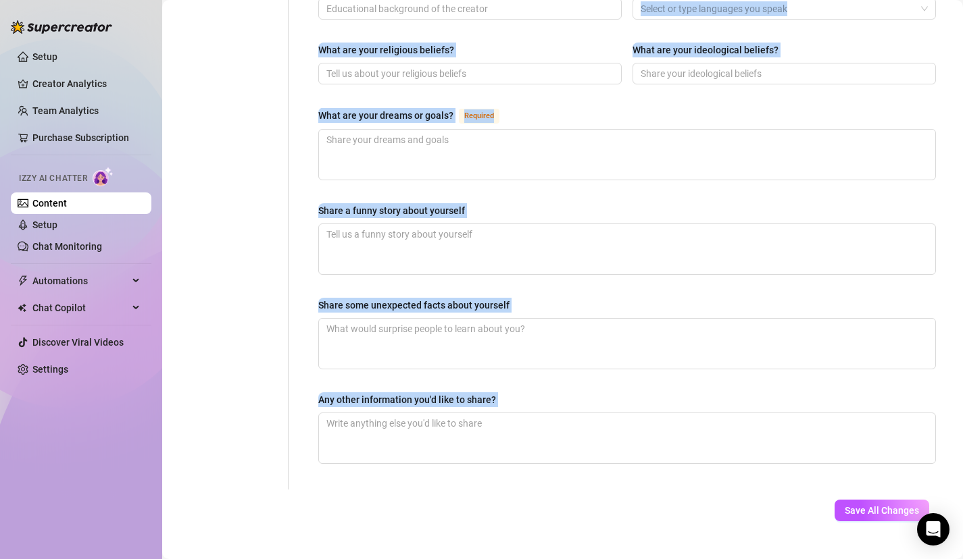
drag, startPoint x: 700, startPoint y: 468, endPoint x: 670, endPoint y: 551, distance: 89.1
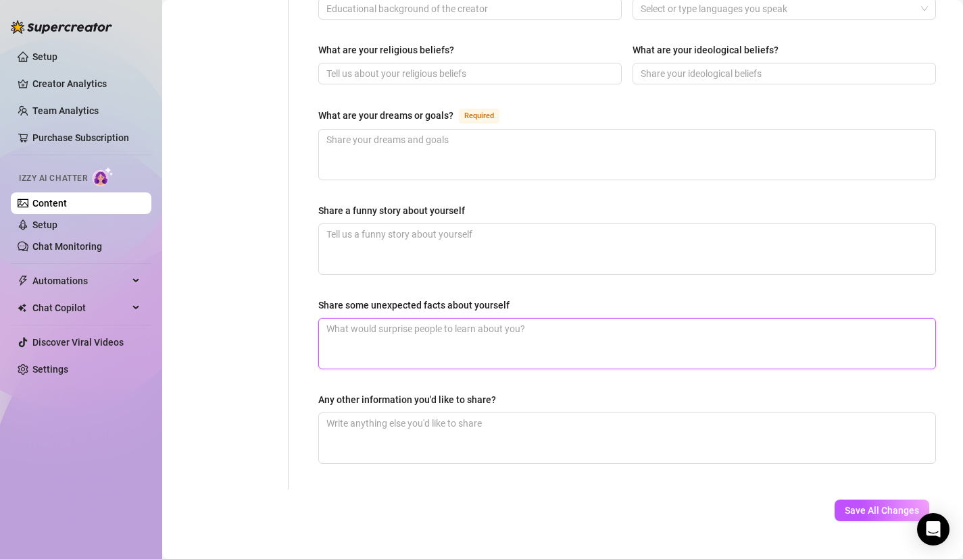
click at [891, 319] on textarea "Share some unexpected facts about yourself" at bounding box center [627, 344] width 616 height 50
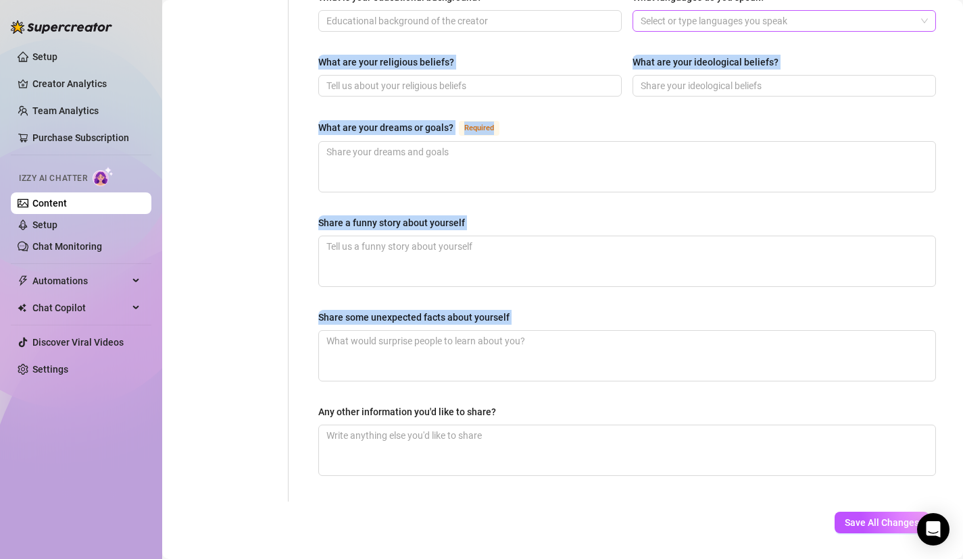
drag, startPoint x: 855, startPoint y: 347, endPoint x: 878, endPoint y: 4, distance: 343.3
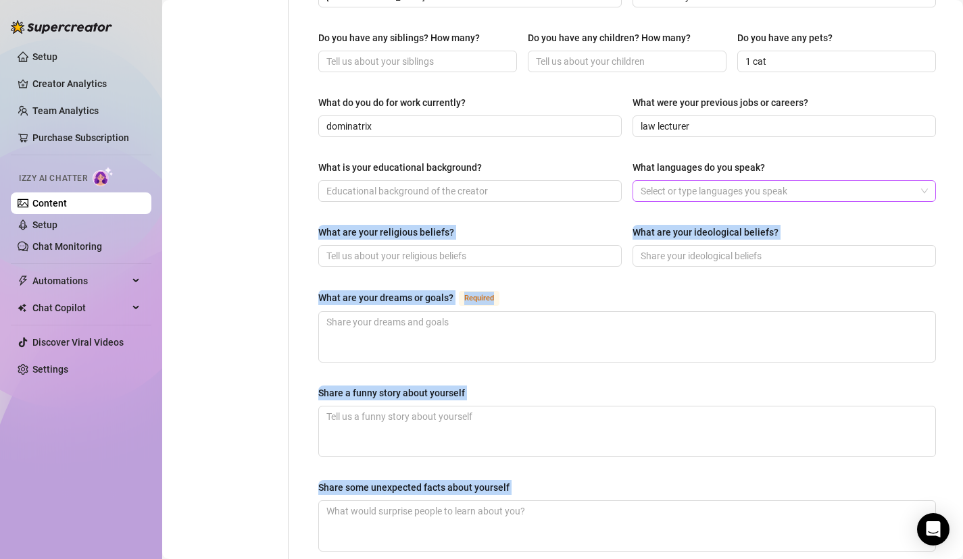
scroll to position [565, 0]
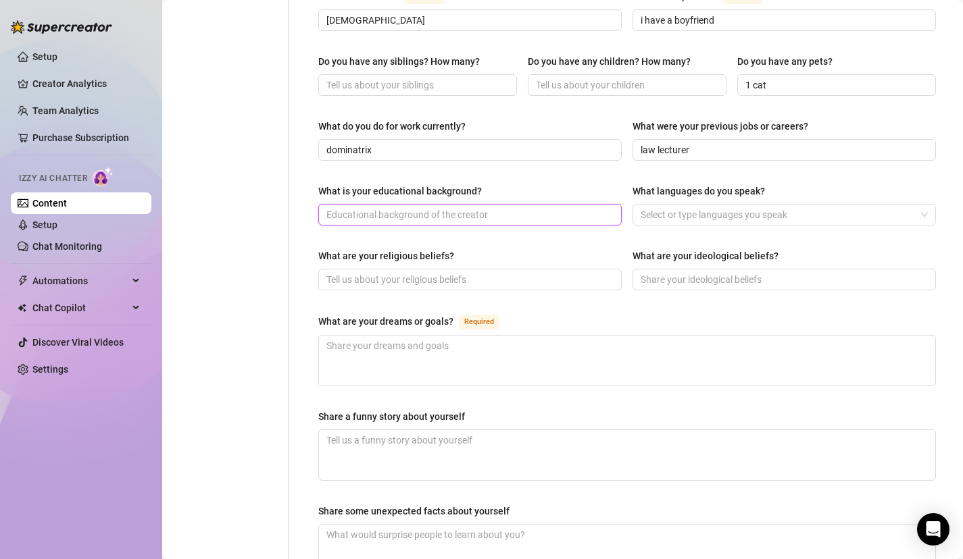
click at [573, 207] on input "What is your educational background?" at bounding box center [468, 214] width 284 height 15
type input "L"
click at [708, 205] on div at bounding box center [777, 214] width 284 height 19
type input "degree and masters in law"
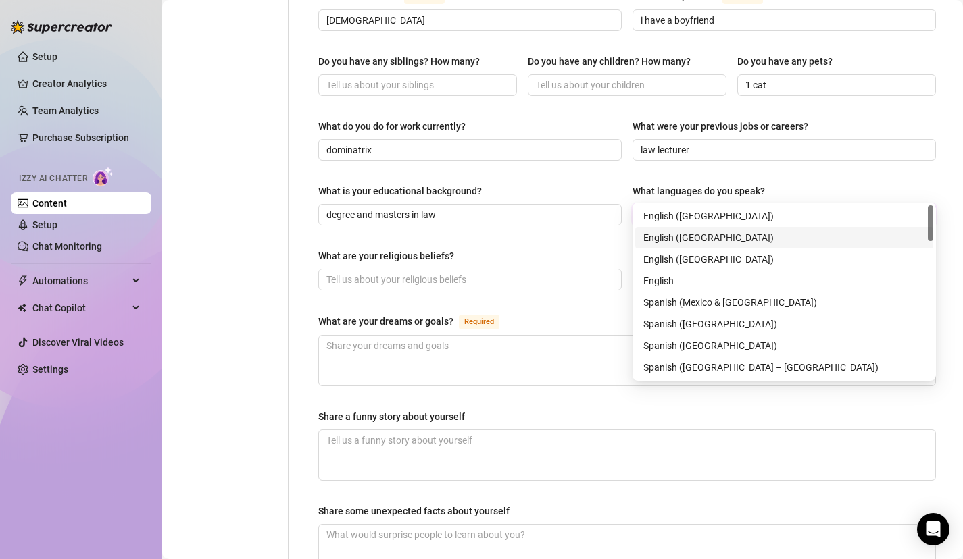
click at [697, 236] on div "English ([GEOGRAPHIC_DATA])" at bounding box center [784, 237] width 282 height 15
click at [686, 238] on div "English ([GEOGRAPHIC_DATA])" at bounding box center [779, 237] width 272 height 15
click at [690, 234] on div "English ([GEOGRAPHIC_DATA])" at bounding box center [784, 237] width 282 height 15
click at [481, 272] on input "What are your religious beliefs?" at bounding box center [468, 279] width 284 height 15
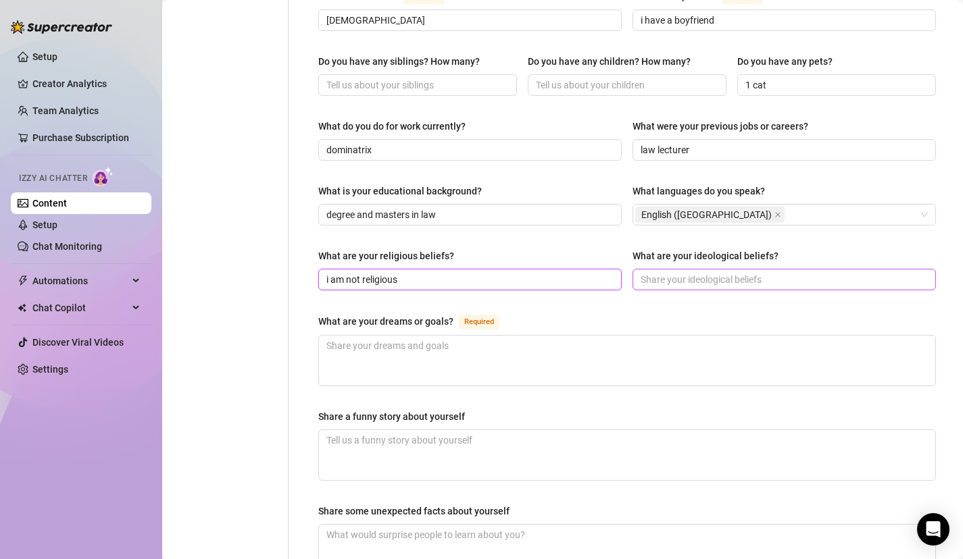
type input "i am not religious"
click at [713, 272] on input "What are your ideological beliefs?" at bounding box center [782, 279] width 284 height 15
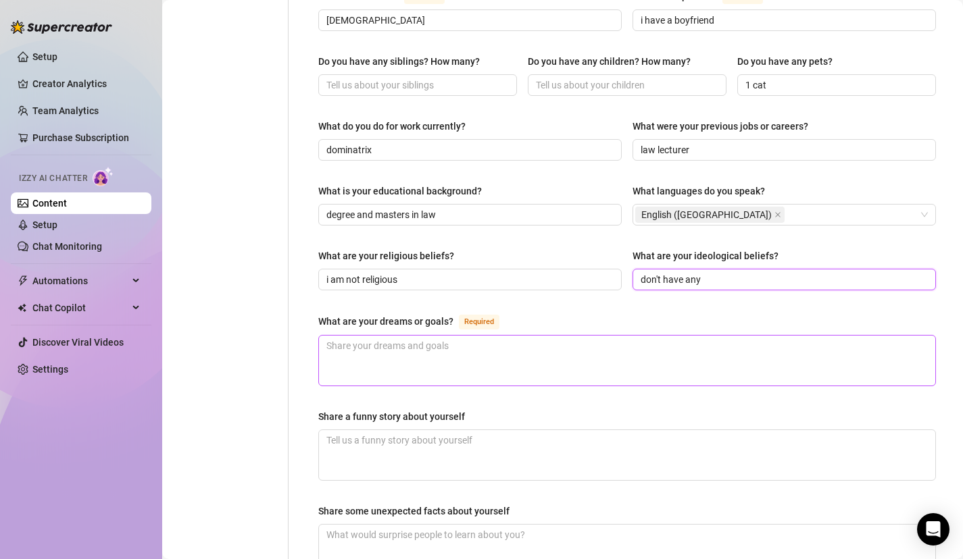
type input "don't have any"
click at [703, 336] on textarea "What are your dreams or goals? Required" at bounding box center [627, 361] width 616 height 50
type textarea "t"
type textarea "to"
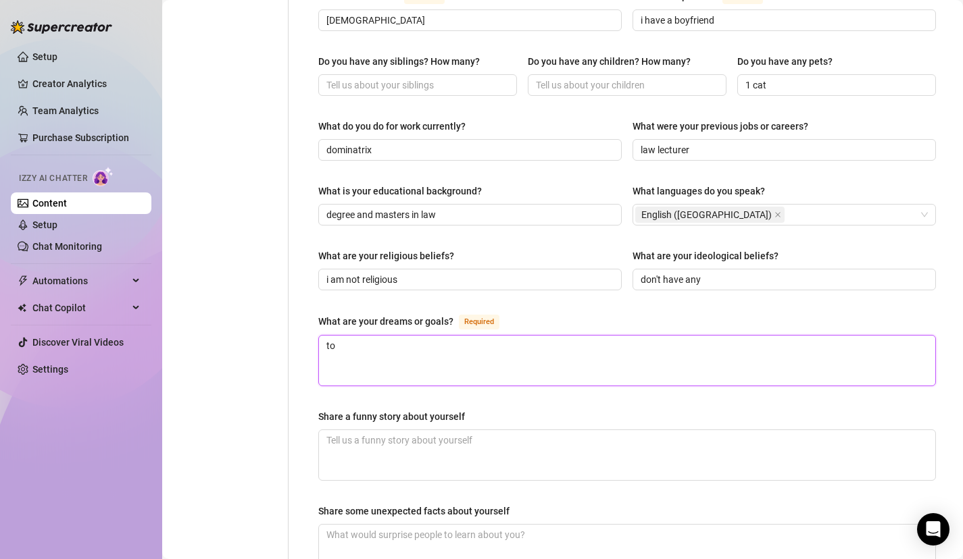
type textarea "to b"
type textarea "to be"
type textarea "to b"
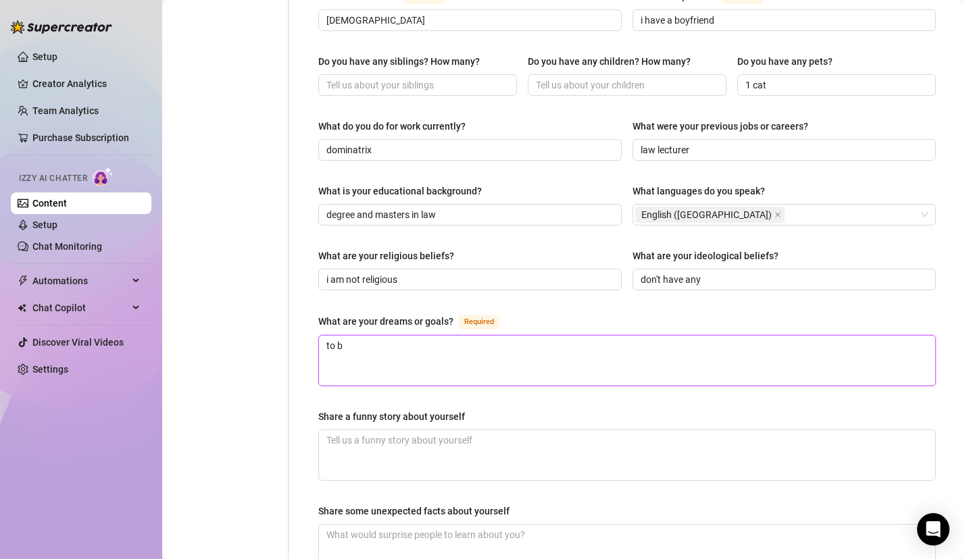
type textarea "to"
type textarea "t"
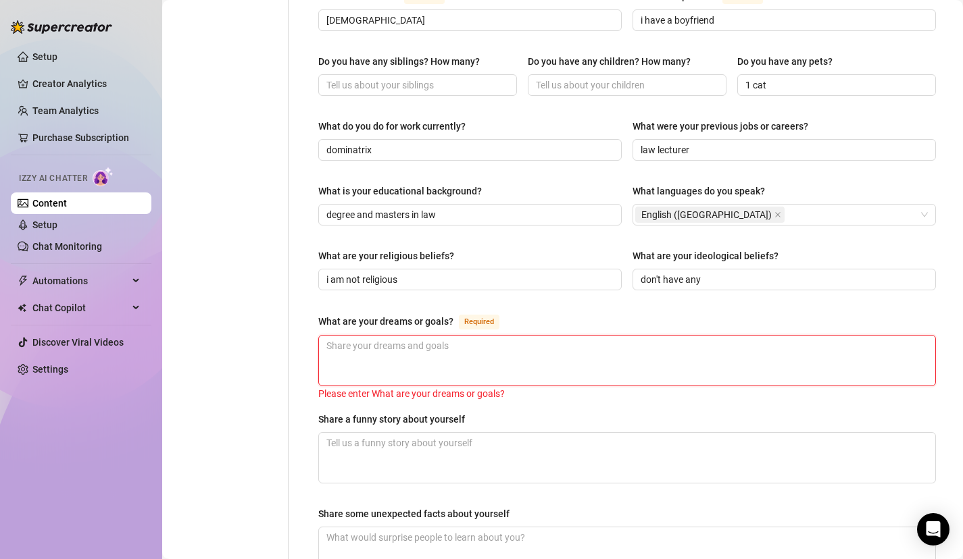
type textarea "t"
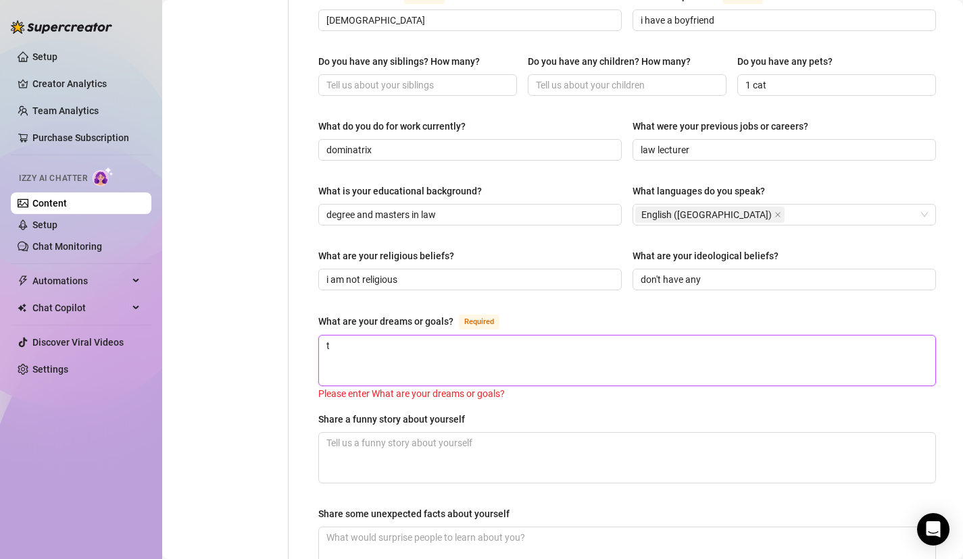
type textarea "to"
type textarea "to l"
type textarea "to li"
type textarea "to liv"
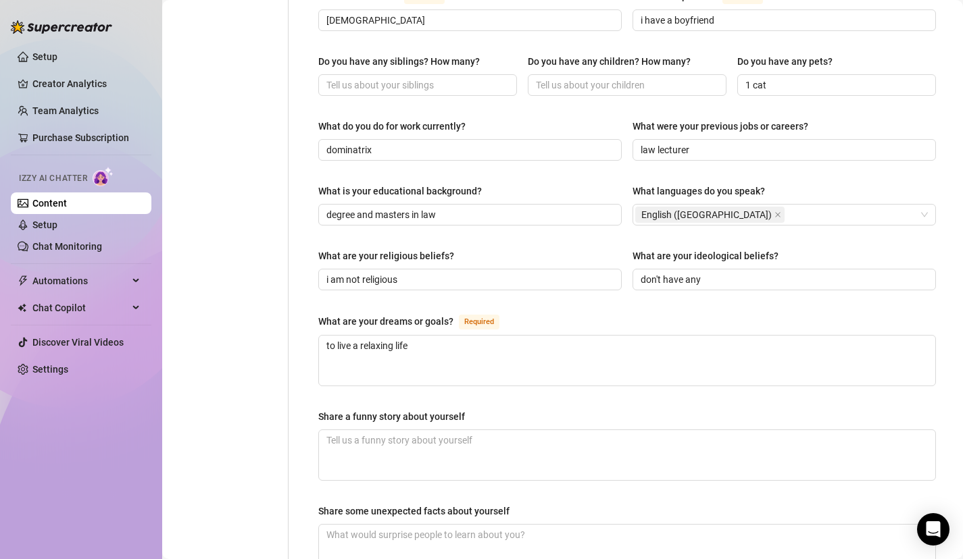
click at [749, 409] on div "Share a funny story about yourself" at bounding box center [626, 419] width 617 height 20
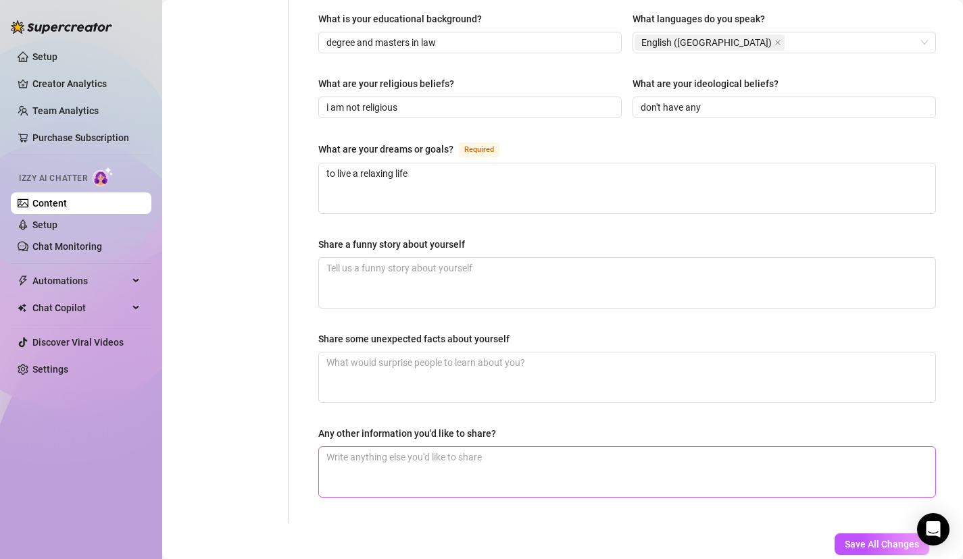
scroll to position [771, 0]
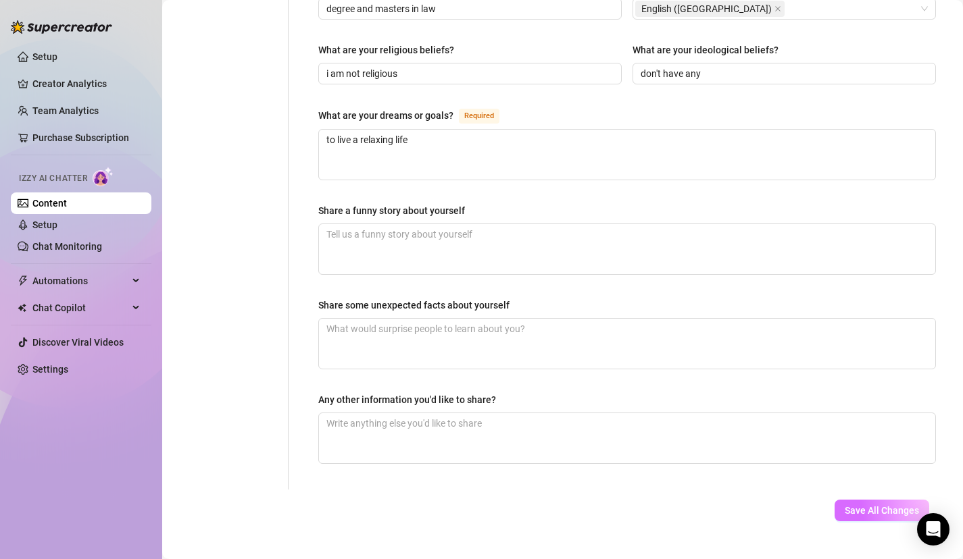
click at [882, 500] on button "Save All Changes" at bounding box center [881, 511] width 95 height 22
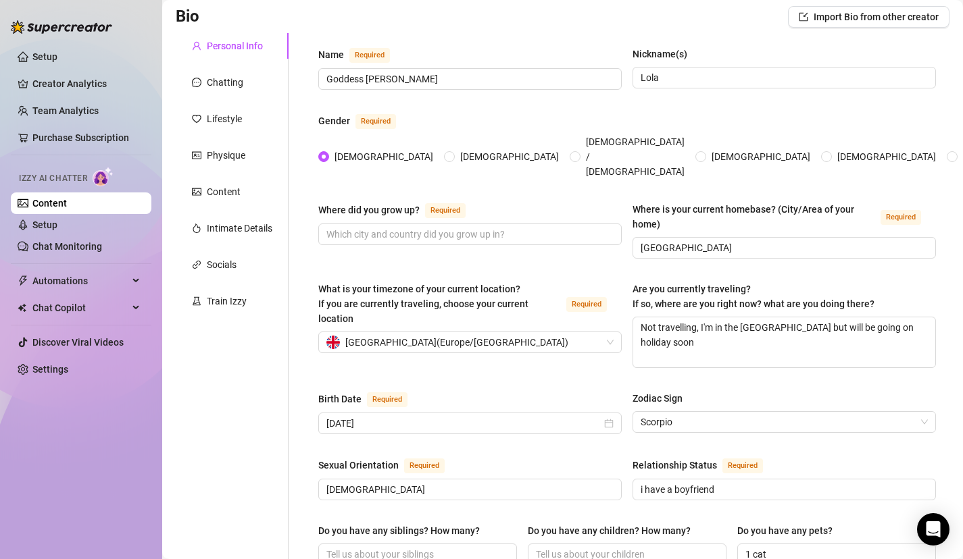
scroll to position [68, 0]
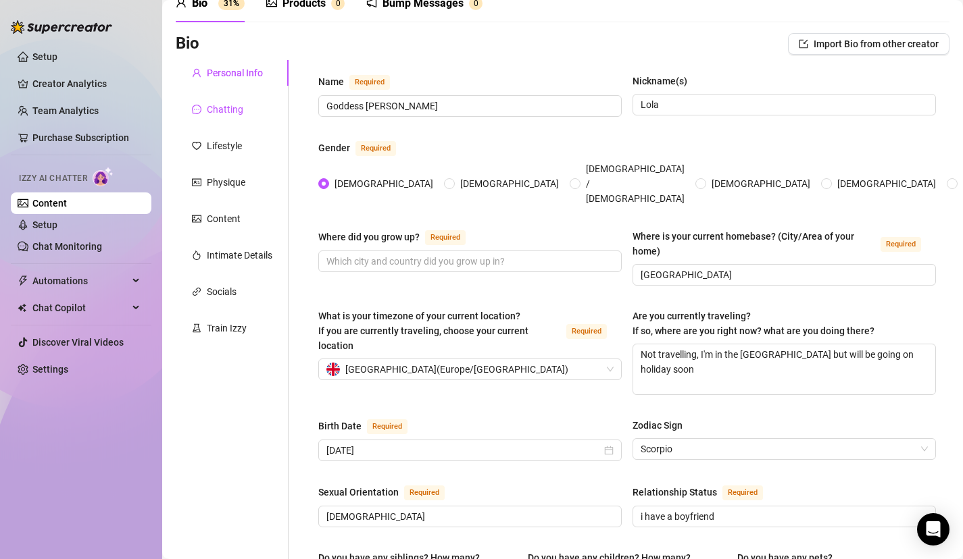
click at [236, 105] on div "Chatting" at bounding box center [225, 109] width 36 height 15
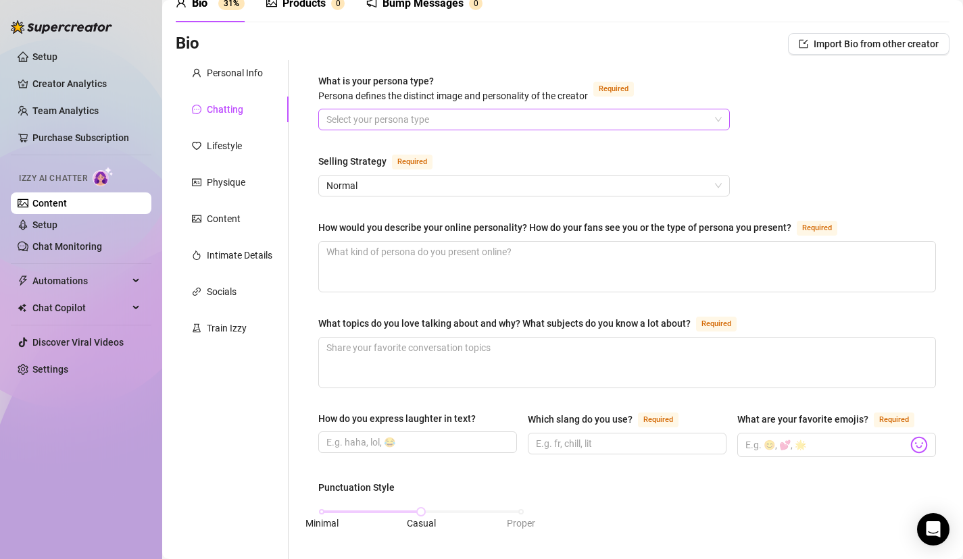
click at [455, 121] on input "What is your persona type? [PERSON_NAME] defines the distinct image and persona…" at bounding box center [517, 119] width 383 height 20
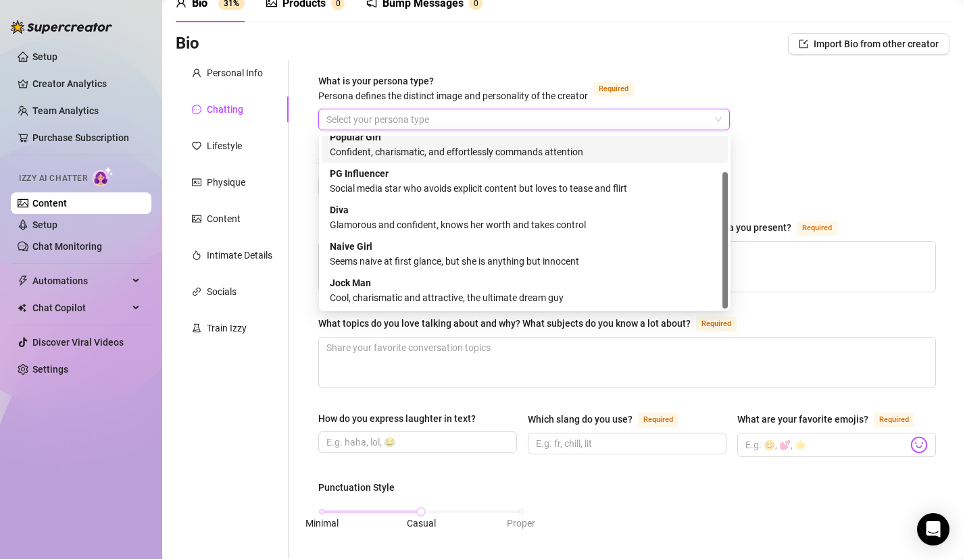
scroll to position [0, 0]
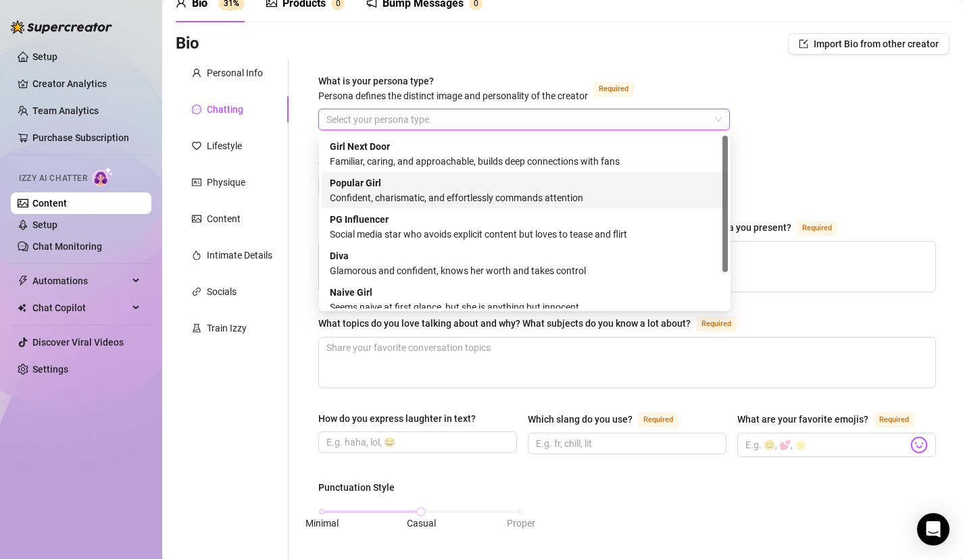
drag, startPoint x: 724, startPoint y: 209, endPoint x: 759, endPoint y: 197, distance: 37.0
click at [759, 197] on body "Setup Creator Analytics Team Analytics Purchase Subscription Izzy AI Chatter Co…" at bounding box center [481, 279] width 963 height 559
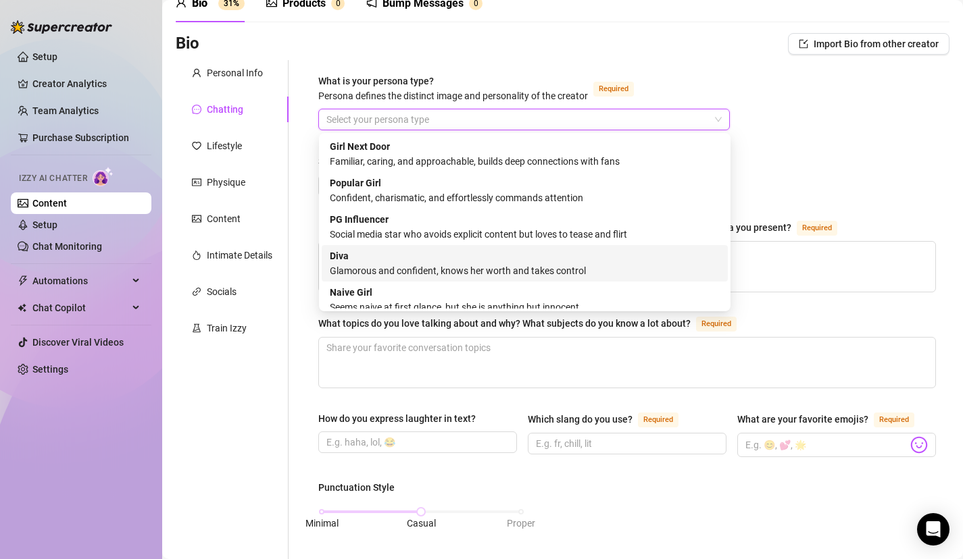
click at [657, 272] on div "Glamorous and confident, knows her worth and takes control" at bounding box center [525, 270] width 390 height 15
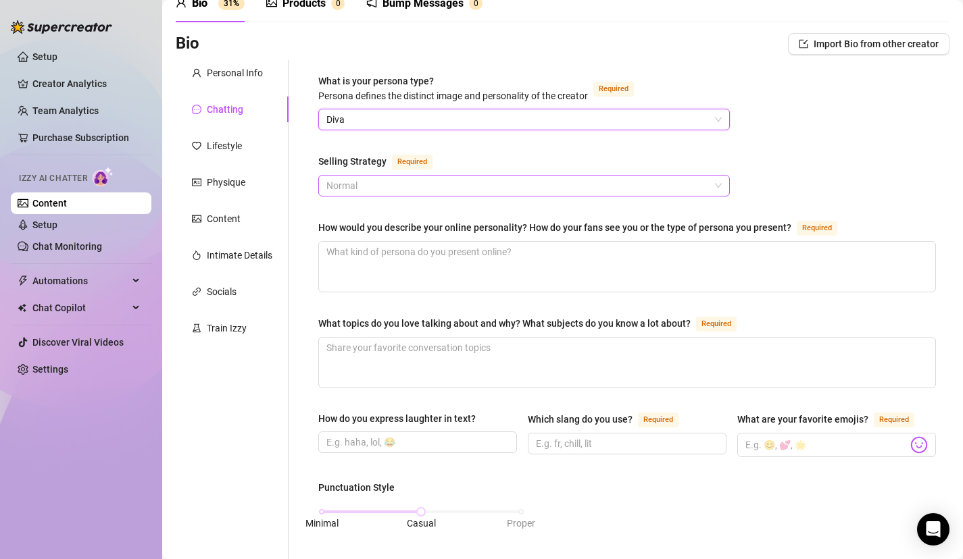
click at [578, 190] on span "Normal" at bounding box center [523, 186] width 395 height 20
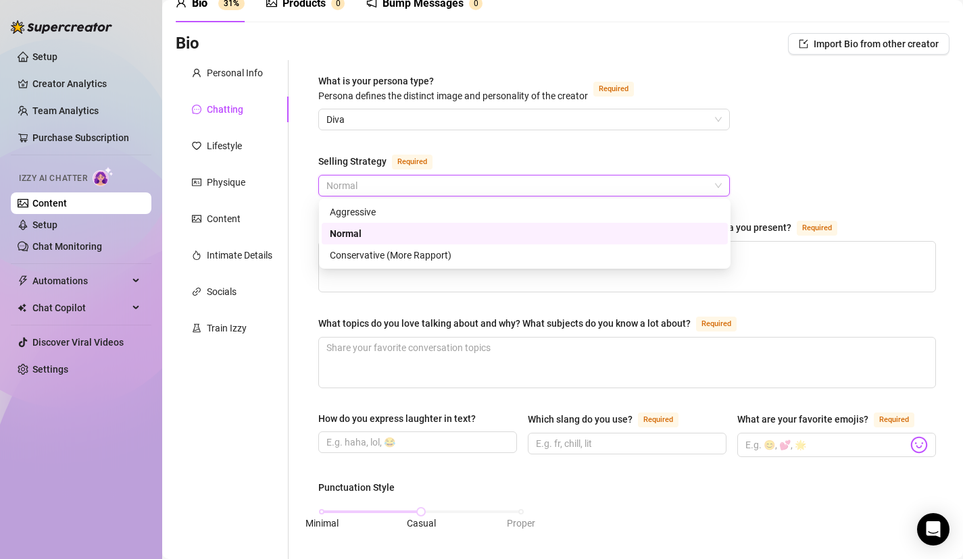
click at [541, 232] on div "Normal" at bounding box center [525, 233] width 390 height 15
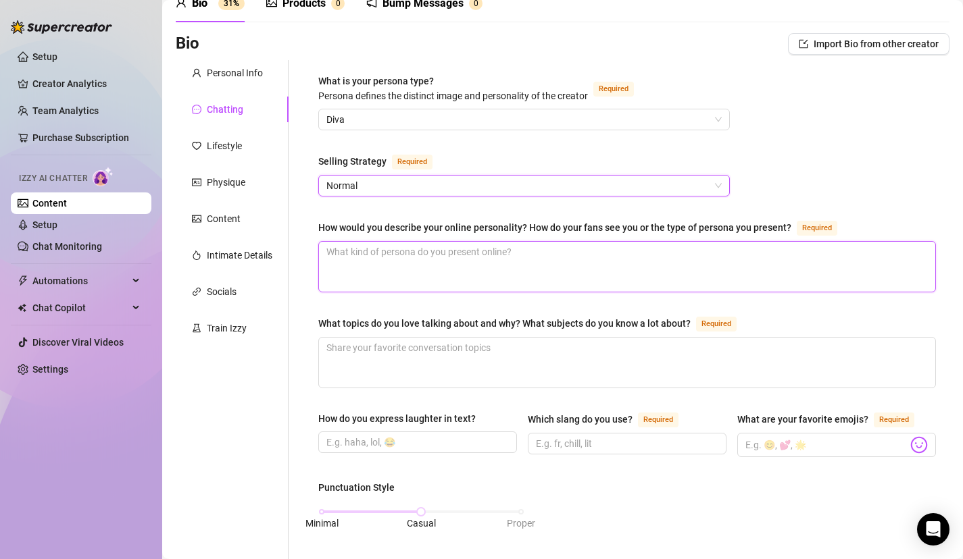
click at [538, 266] on textarea "How would you describe your online personality? How do your fans see you or the…" at bounding box center [627, 267] width 616 height 50
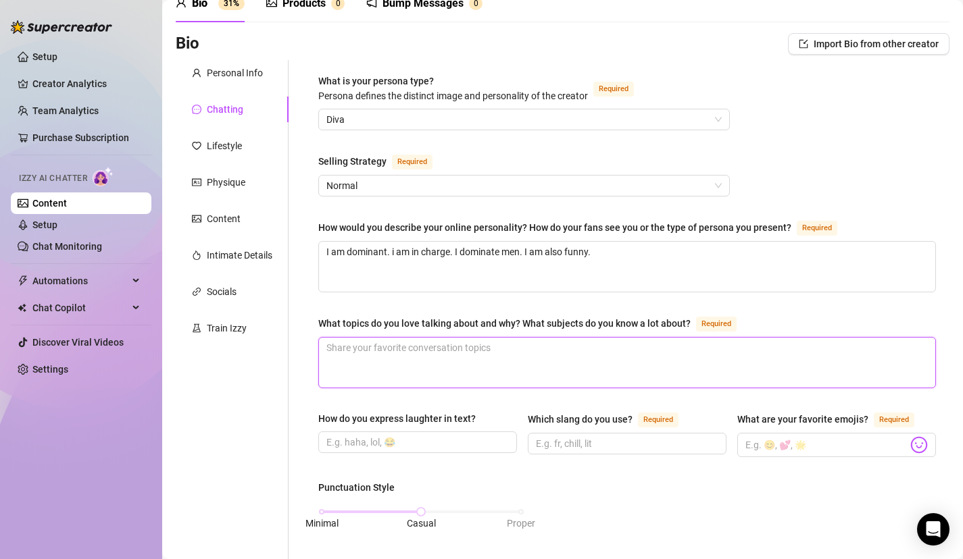
click at [519, 354] on textarea "What topics do you love talking about and why? What subjects do you know a lot …" at bounding box center [627, 363] width 616 height 50
click at [480, 440] on input "How do you express laughter in text?" at bounding box center [416, 442] width 180 height 15
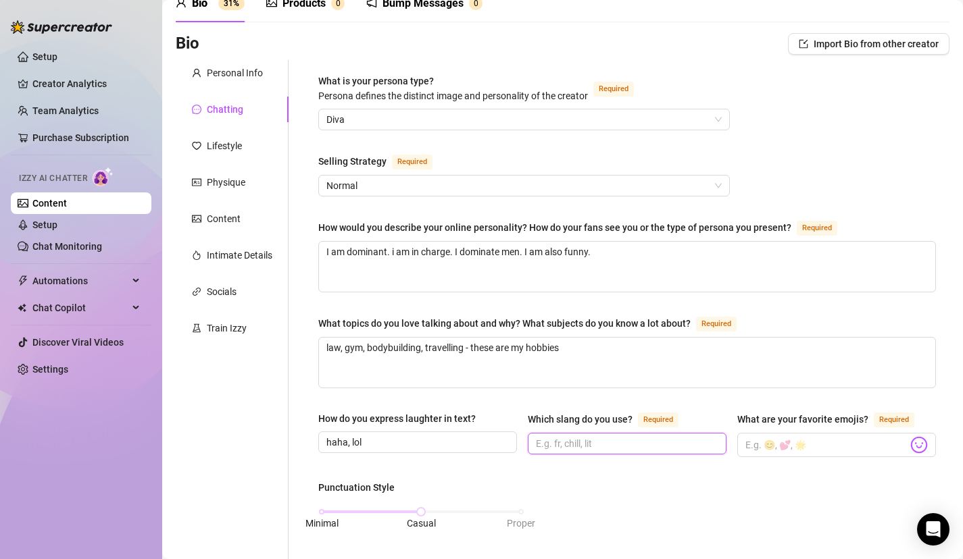
click at [568, 444] on input "Which slang do you use? Required" at bounding box center [626, 443] width 180 height 15
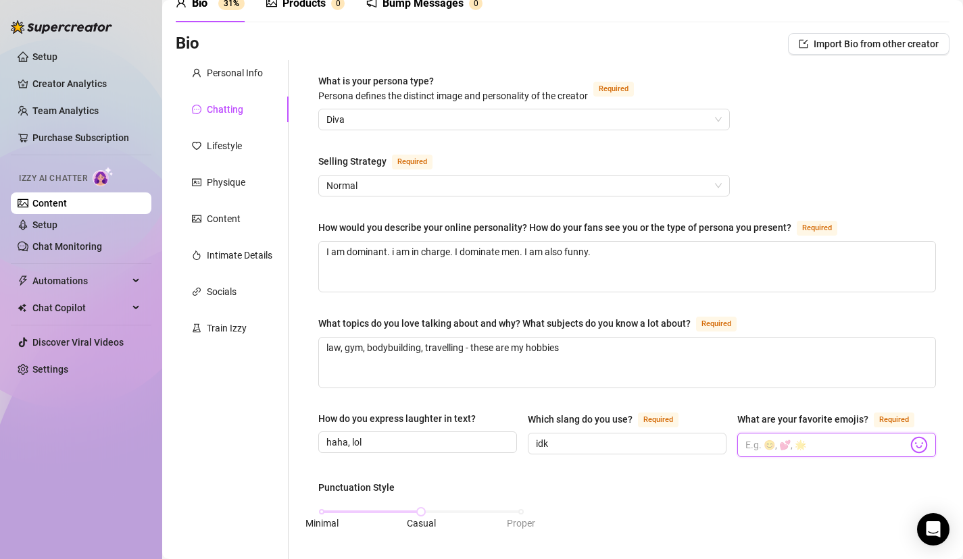
click at [803, 446] on input "What are your favorite emojis? Required" at bounding box center [826, 445] width 162 height 18
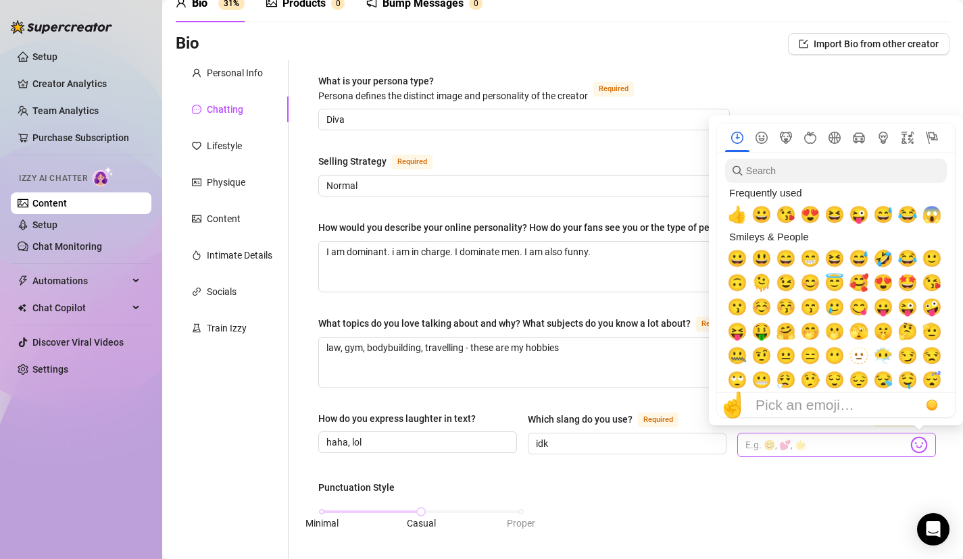
click at [922, 443] on img at bounding box center [919, 445] width 18 height 18
click at [918, 440] on img at bounding box center [919, 445] width 18 height 18
click at [787, 286] on span "😉" at bounding box center [786, 283] width 20 height 19
click at [886, 263] on span "🤣" at bounding box center [883, 258] width 20 height 19
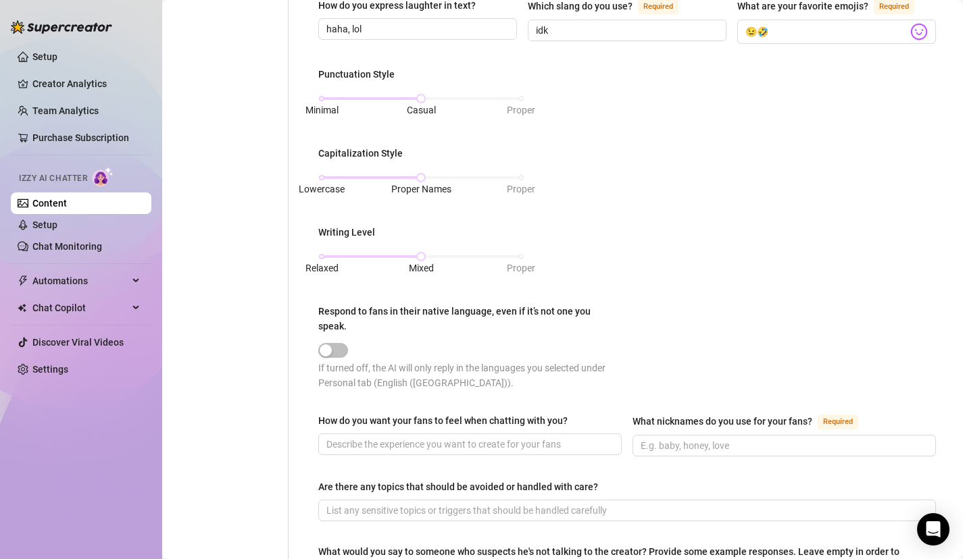
scroll to position [501, 0]
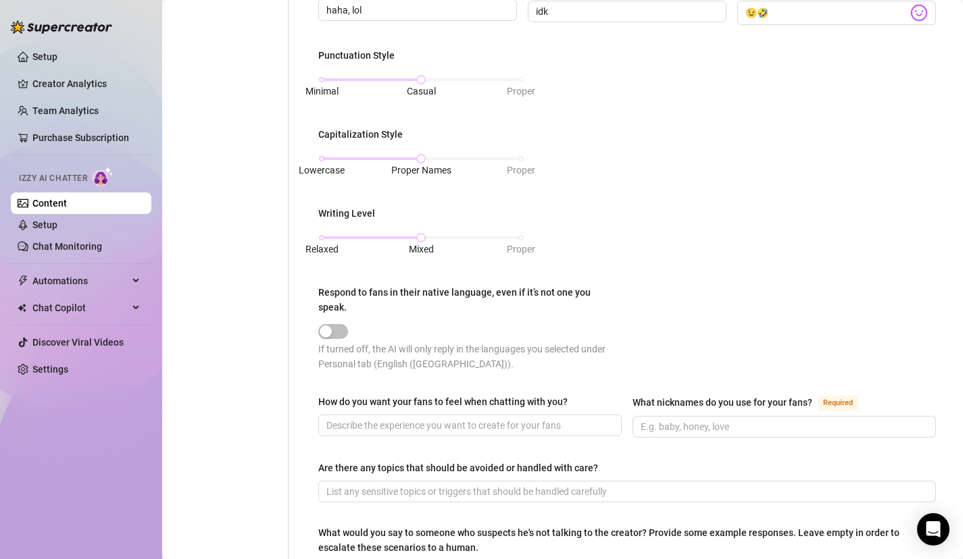
click at [426, 419] on div "How do you want your fans to feel when chatting with you?" at bounding box center [469, 416] width 303 height 43
click at [429, 418] on input "How do you want your fans to feel when chatting with you?" at bounding box center [468, 425] width 284 height 15
click at [790, 419] on span at bounding box center [783, 427] width 303 height 22
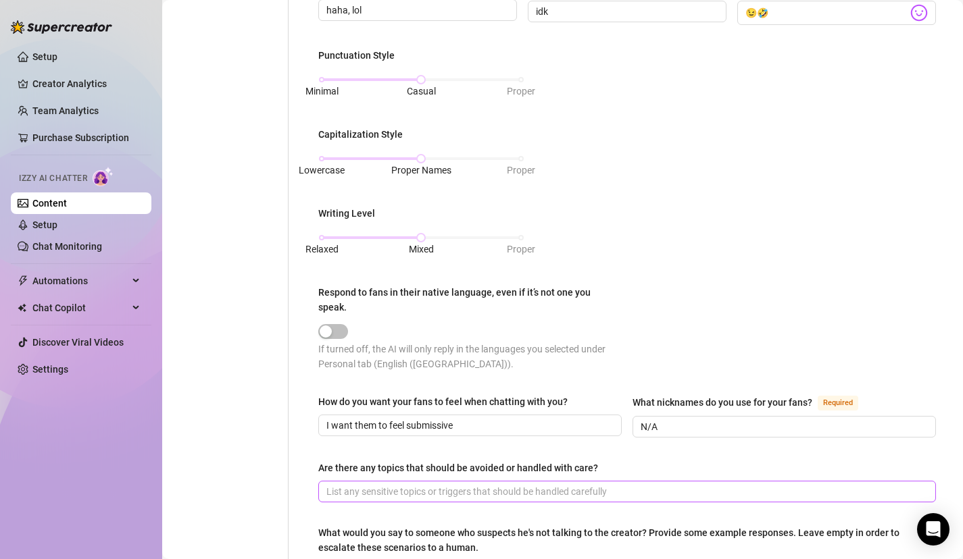
click at [715, 483] on span at bounding box center [626, 492] width 617 height 22
click at [714, 484] on input "Are there any topics that should be avoided or handled with care?" at bounding box center [625, 491] width 599 height 15
click at [716, 441] on div "What is your persona type? [PERSON_NAME] defines the distinct image and persona…" at bounding box center [626, 132] width 617 height 983
click at [716, 484] on input "Are there any topics that should be avoided or handled with care?" at bounding box center [625, 491] width 599 height 15
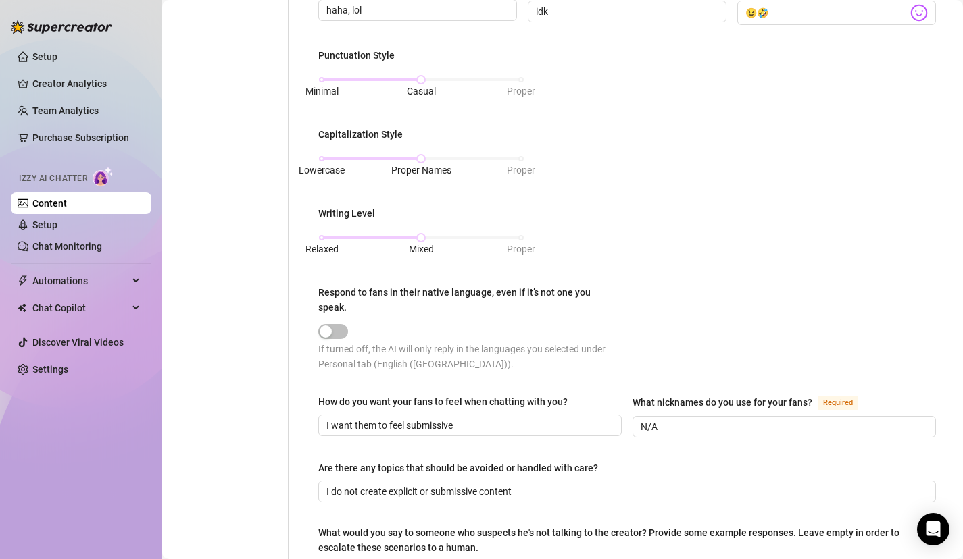
click at [680, 461] on div "Are there any topics that should be avoided or handled with care?" at bounding box center [626, 471] width 617 height 20
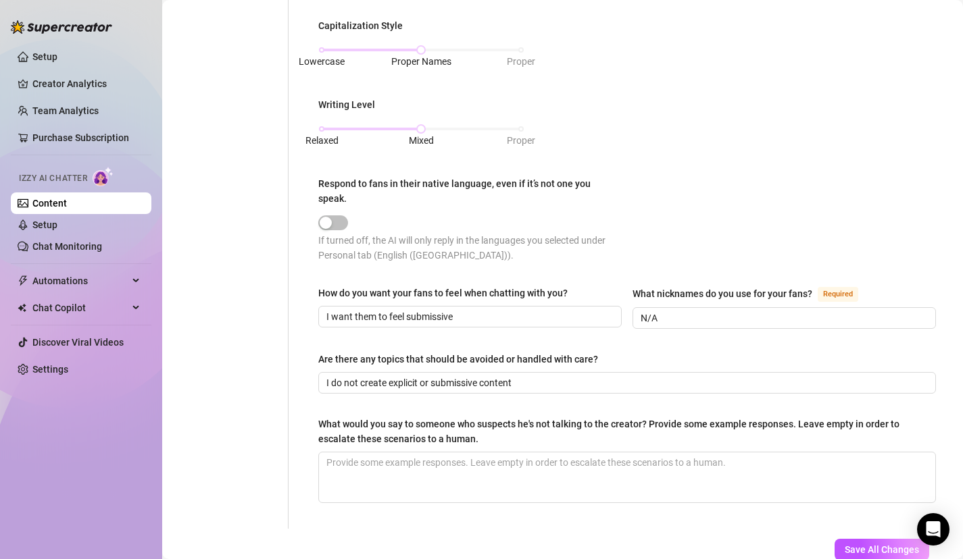
scroll to position [636, 0]
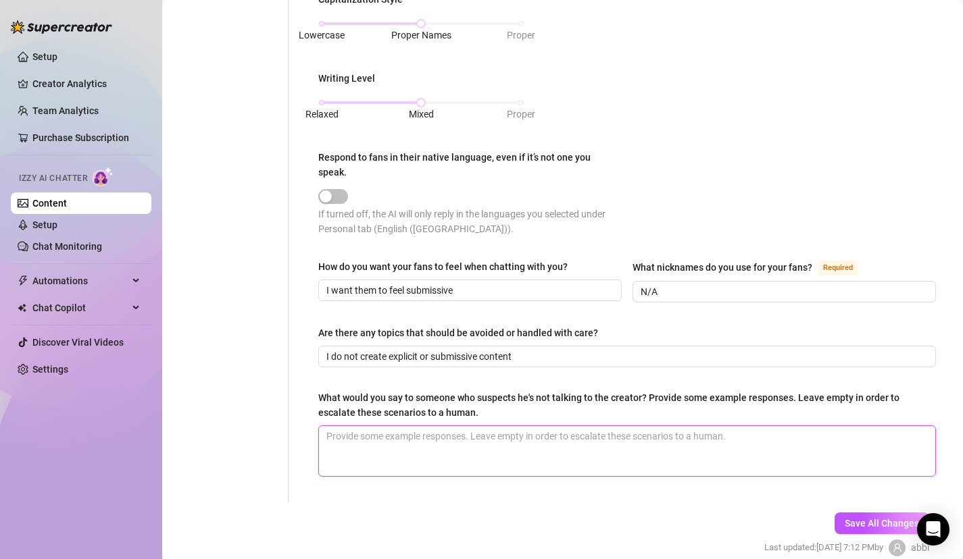
click at [676, 430] on textarea "What would you say to someone who suspects he's not talking to the creator? Pro…" at bounding box center [627, 451] width 616 height 50
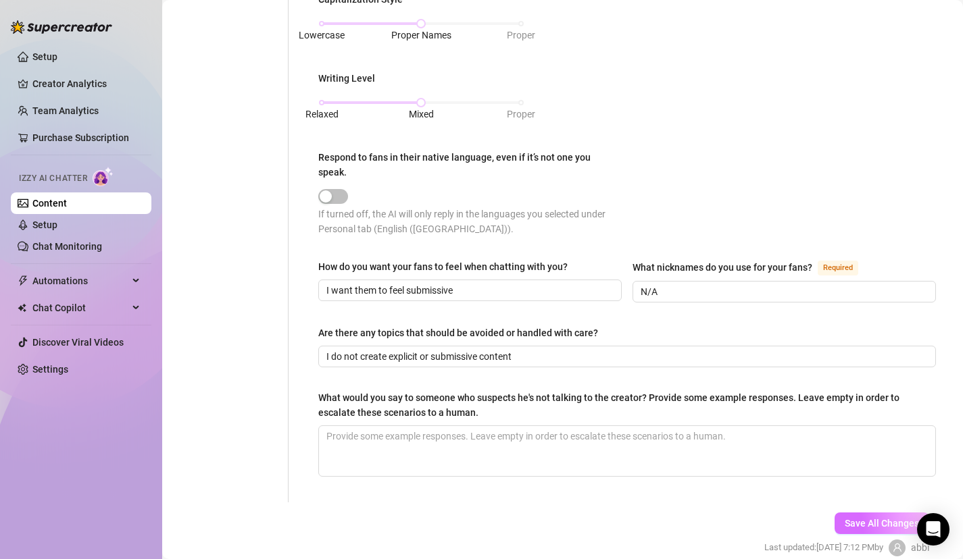
click at [868, 518] on span "Save All Changes" at bounding box center [881, 523] width 74 height 11
click at [691, 284] on input "N/A" at bounding box center [782, 291] width 284 height 15
click at [686, 326] on div "Are there any topics that should be avoided or handled with care?" at bounding box center [626, 336] width 617 height 20
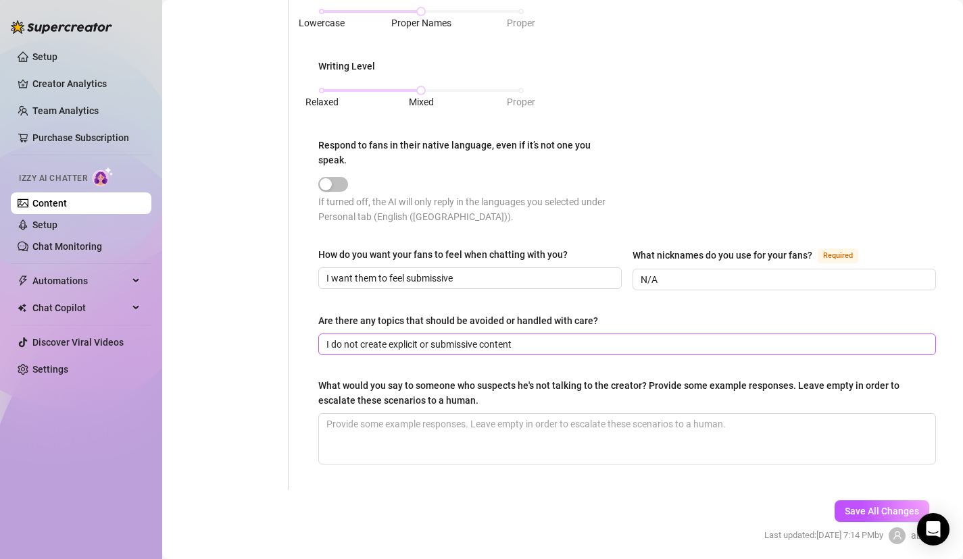
scroll to position [649, 0]
click at [863, 505] on span "Save All Changes" at bounding box center [881, 510] width 74 height 11
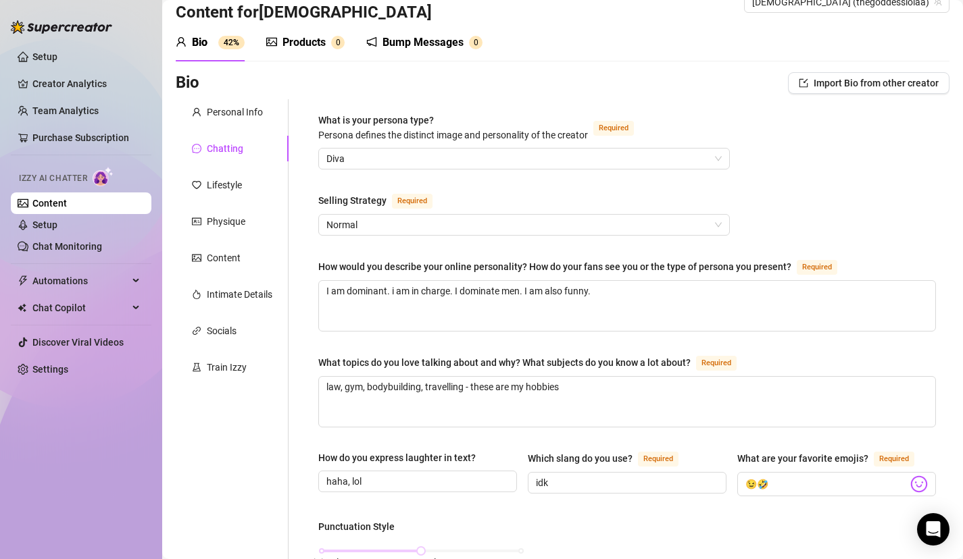
scroll to position [0, 0]
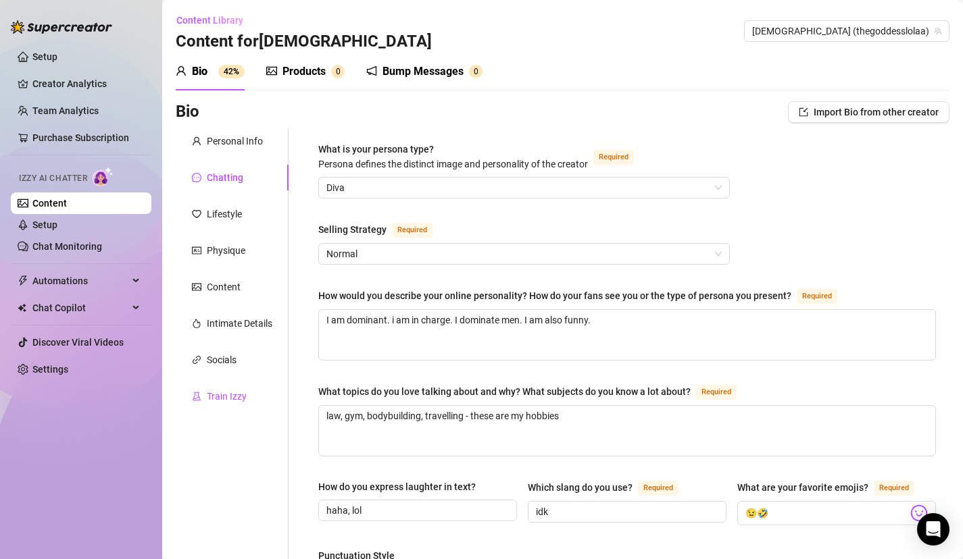
click at [225, 397] on div "Train Izzy" at bounding box center [227, 396] width 40 height 15
